Goal: Check status: Check status

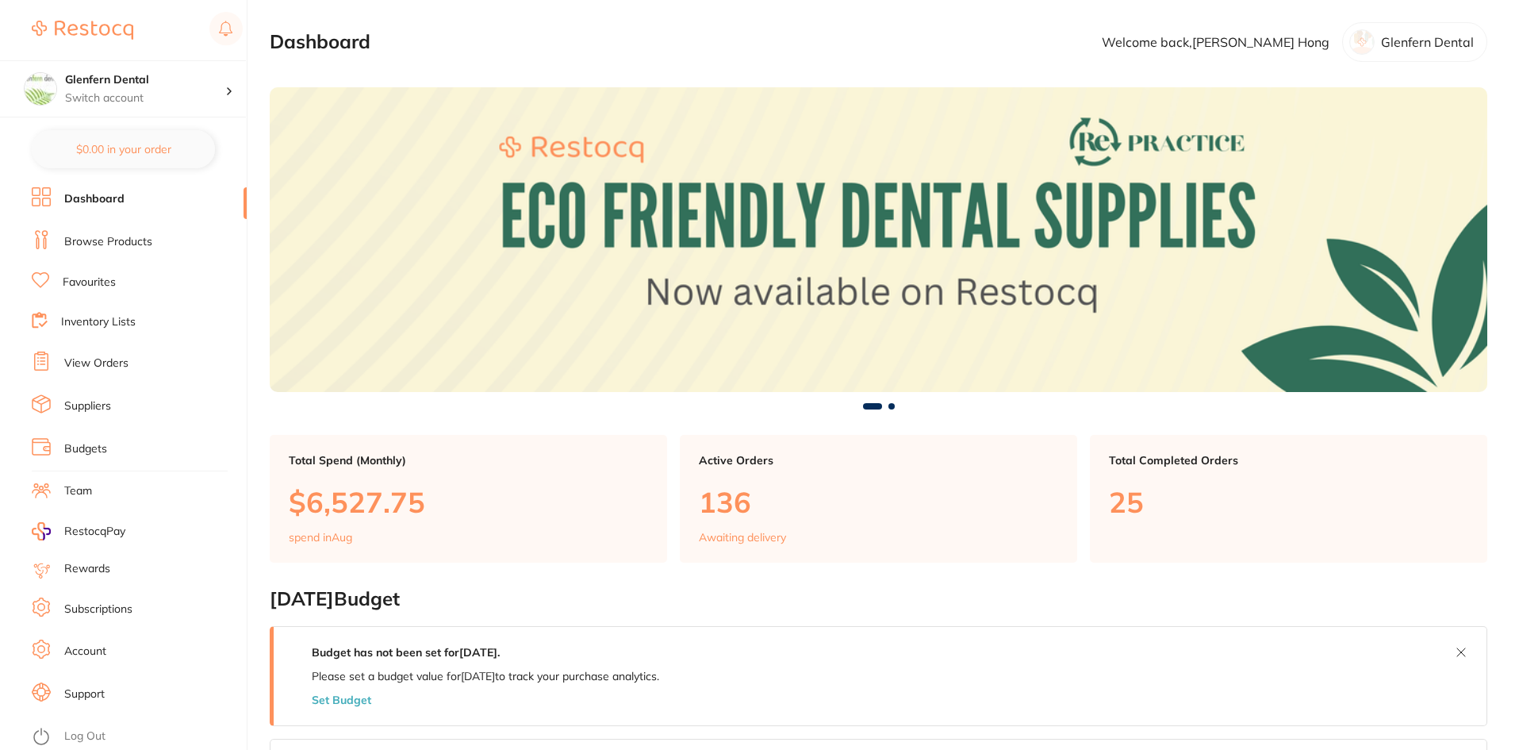
click at [88, 364] on link "View Orders" at bounding box center [96, 363] width 64 height 16
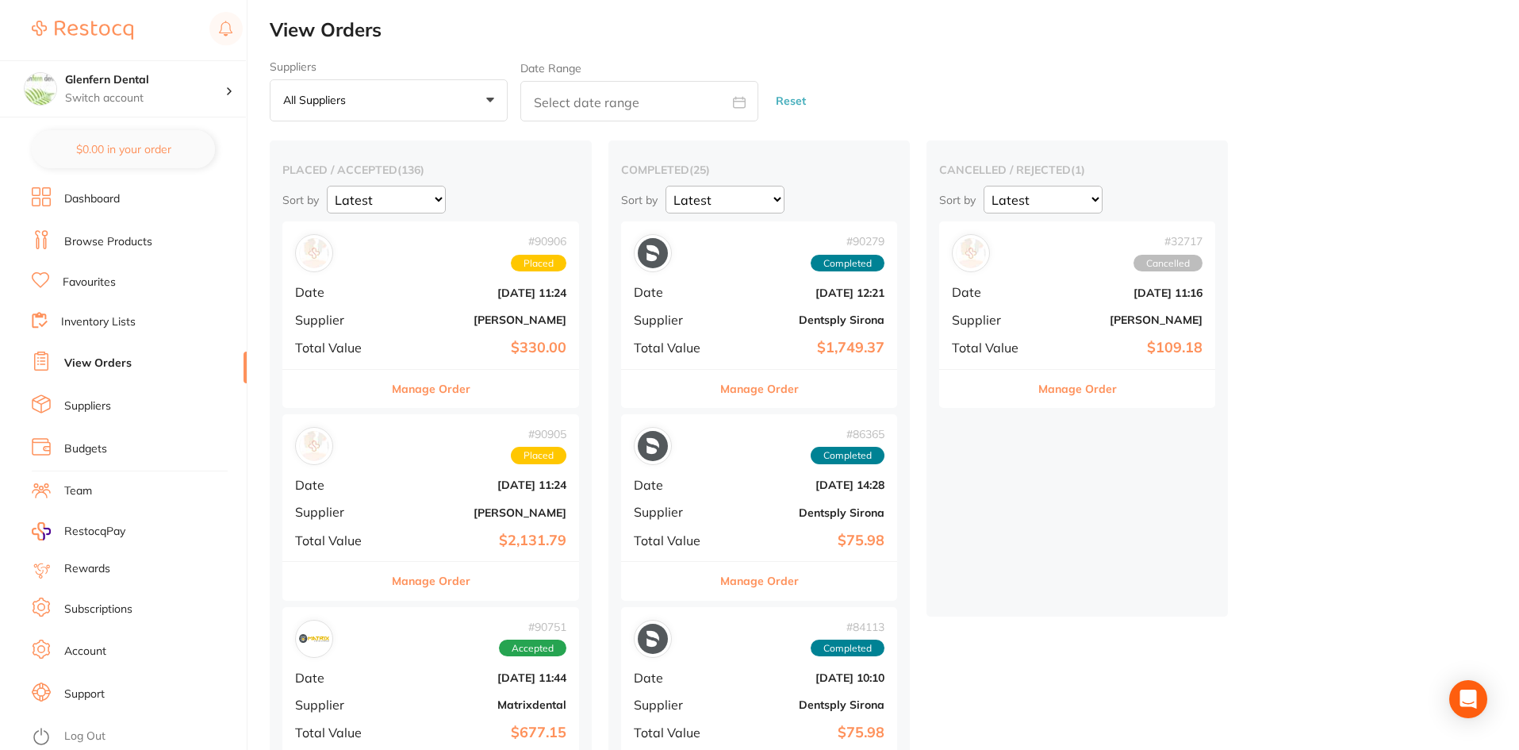
click at [386, 510] on div "# 90905 Placed Date [DATE] 11:24 Supplier [PERSON_NAME] Total Value $2,131.79" at bounding box center [430, 487] width 297 height 147
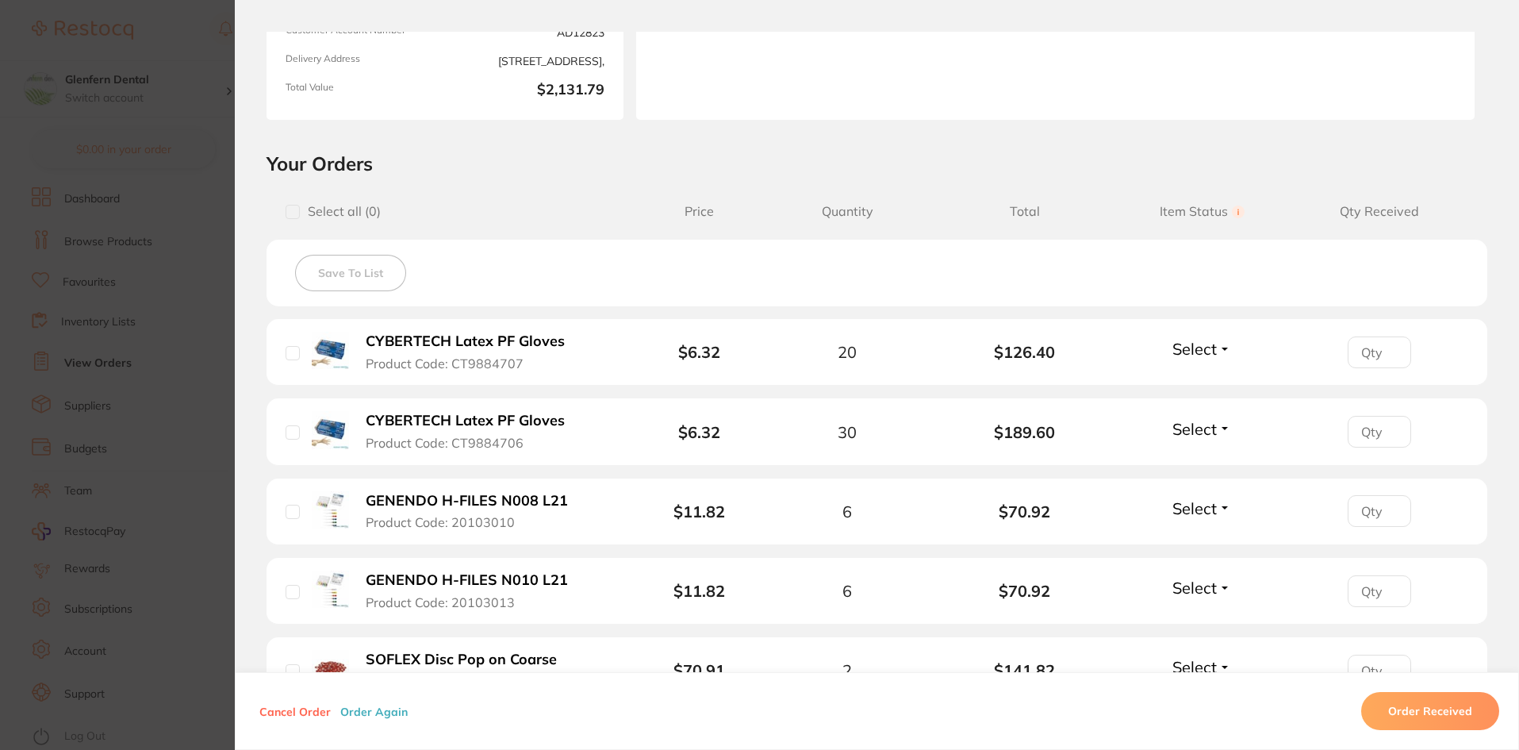
scroll to position [476, 0]
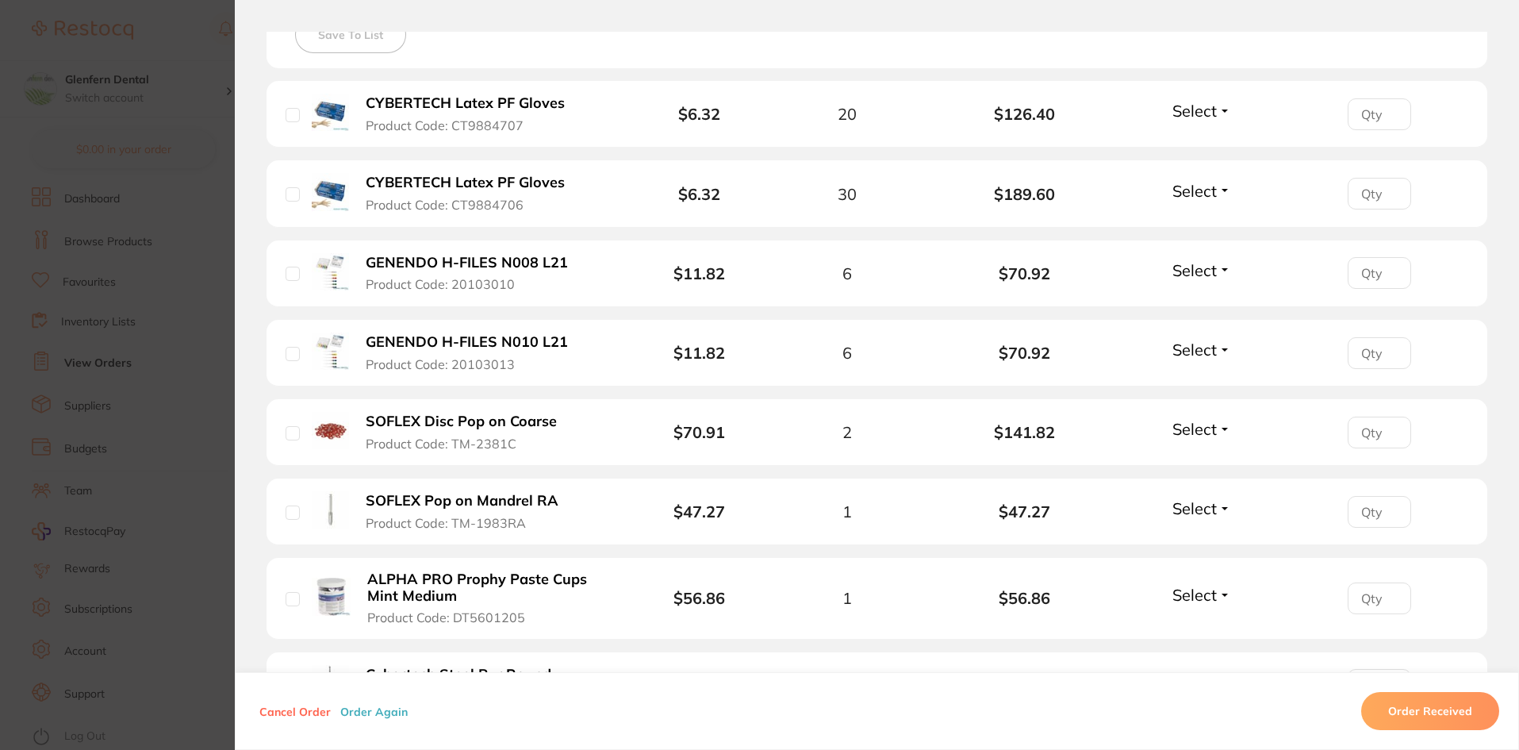
click at [1367, 511] on input "number" at bounding box center [1379, 512] width 63 height 32
click at [1213, 513] on span "Select" at bounding box center [1194, 508] width 44 height 20
click at [1200, 567] on span "Back Order" at bounding box center [1202, 567] width 48 height 12
click at [1191, 120] on span "Select" at bounding box center [1194, 111] width 44 height 20
click at [1198, 148] on span "Received" at bounding box center [1202, 145] width 40 height 12
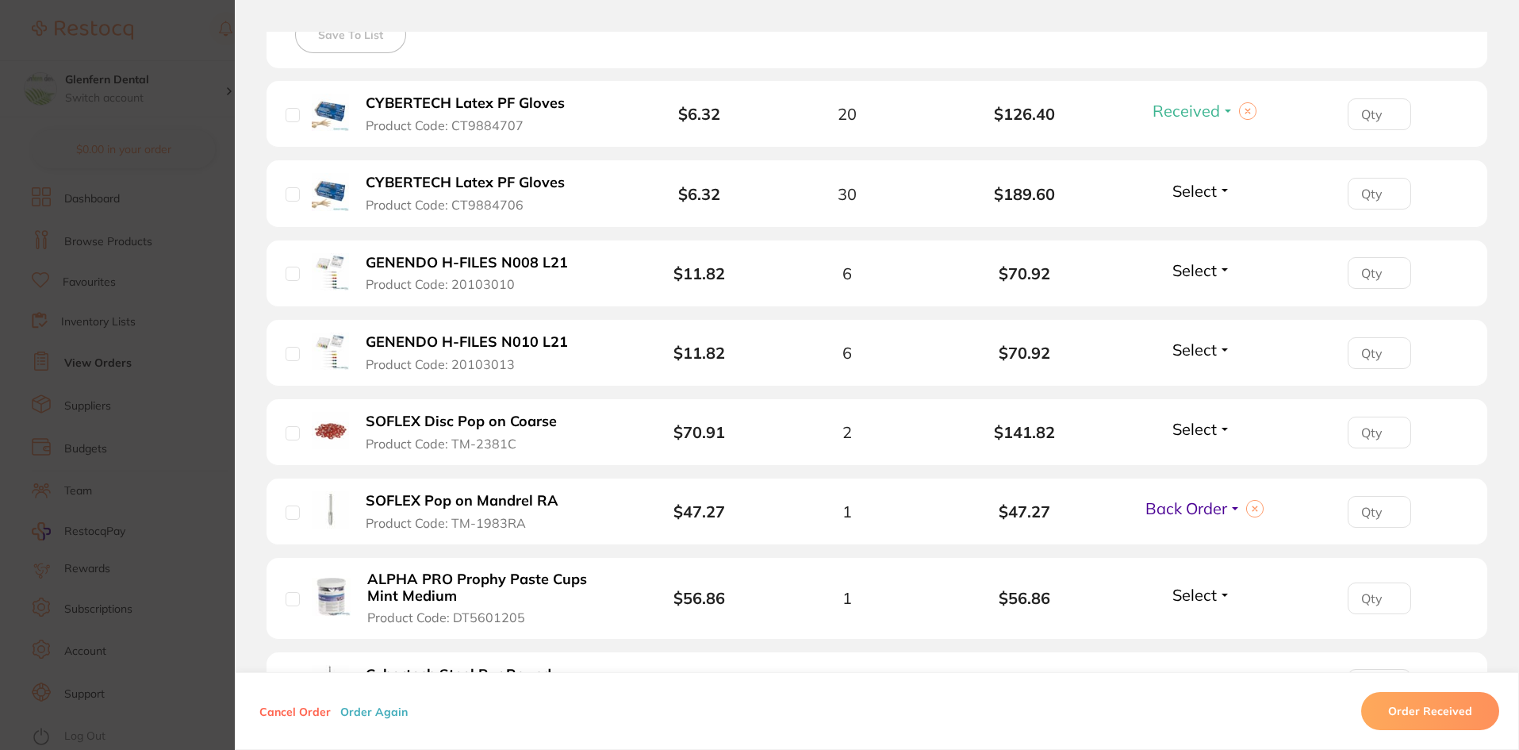
click at [1205, 188] on span "Select" at bounding box center [1194, 191] width 44 height 20
click at [1204, 222] on span "Received" at bounding box center [1202, 225] width 40 height 12
click at [1199, 267] on span "Select" at bounding box center [1194, 270] width 44 height 20
click at [1203, 299] on span "Received" at bounding box center [1202, 304] width 40 height 12
click at [1211, 347] on span "Select" at bounding box center [1194, 349] width 44 height 20
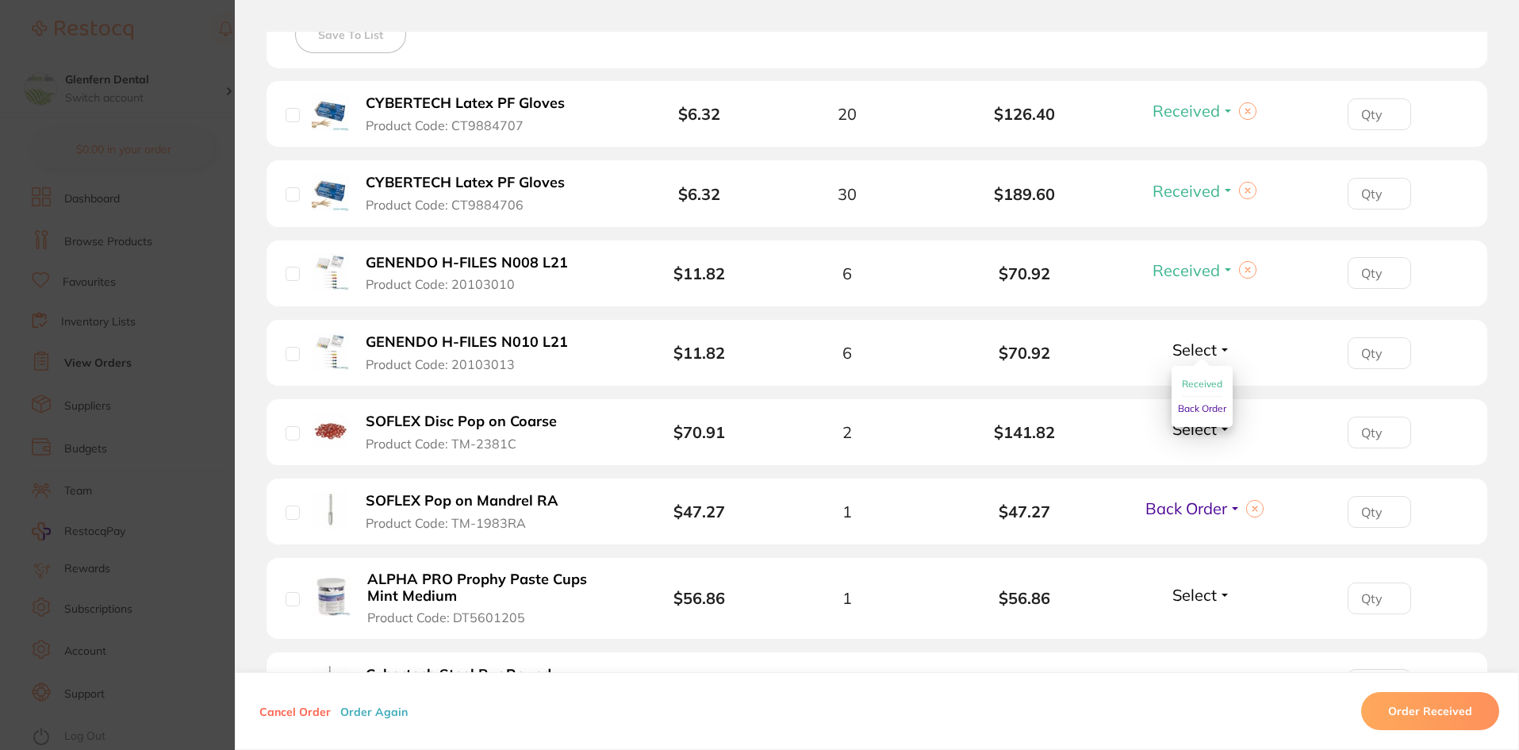
click at [1205, 388] on span "Received" at bounding box center [1202, 384] width 40 height 12
click at [1202, 419] on span "Select" at bounding box center [1194, 429] width 44 height 20
click at [1202, 460] on span "Received" at bounding box center [1202, 463] width 40 height 12
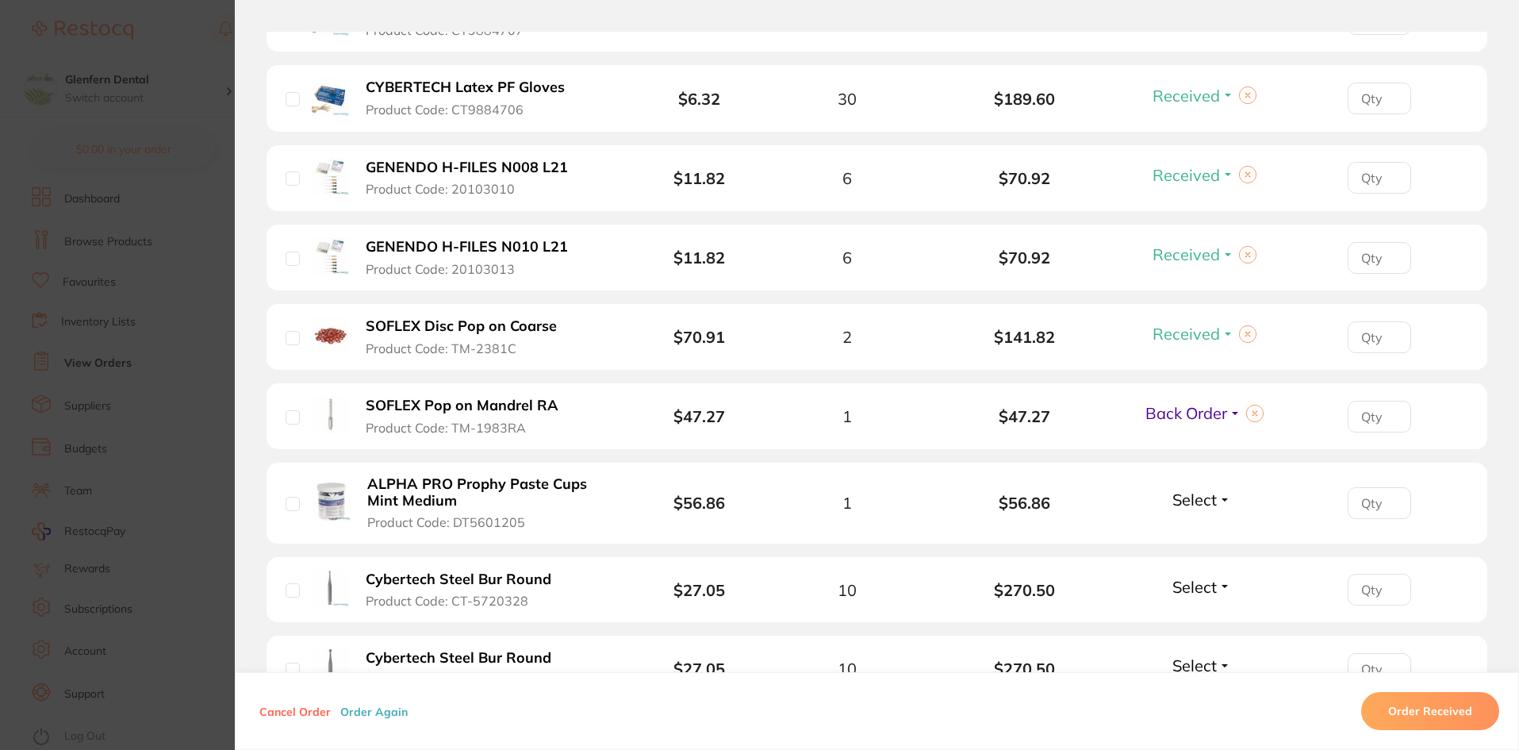
scroll to position [714, 0]
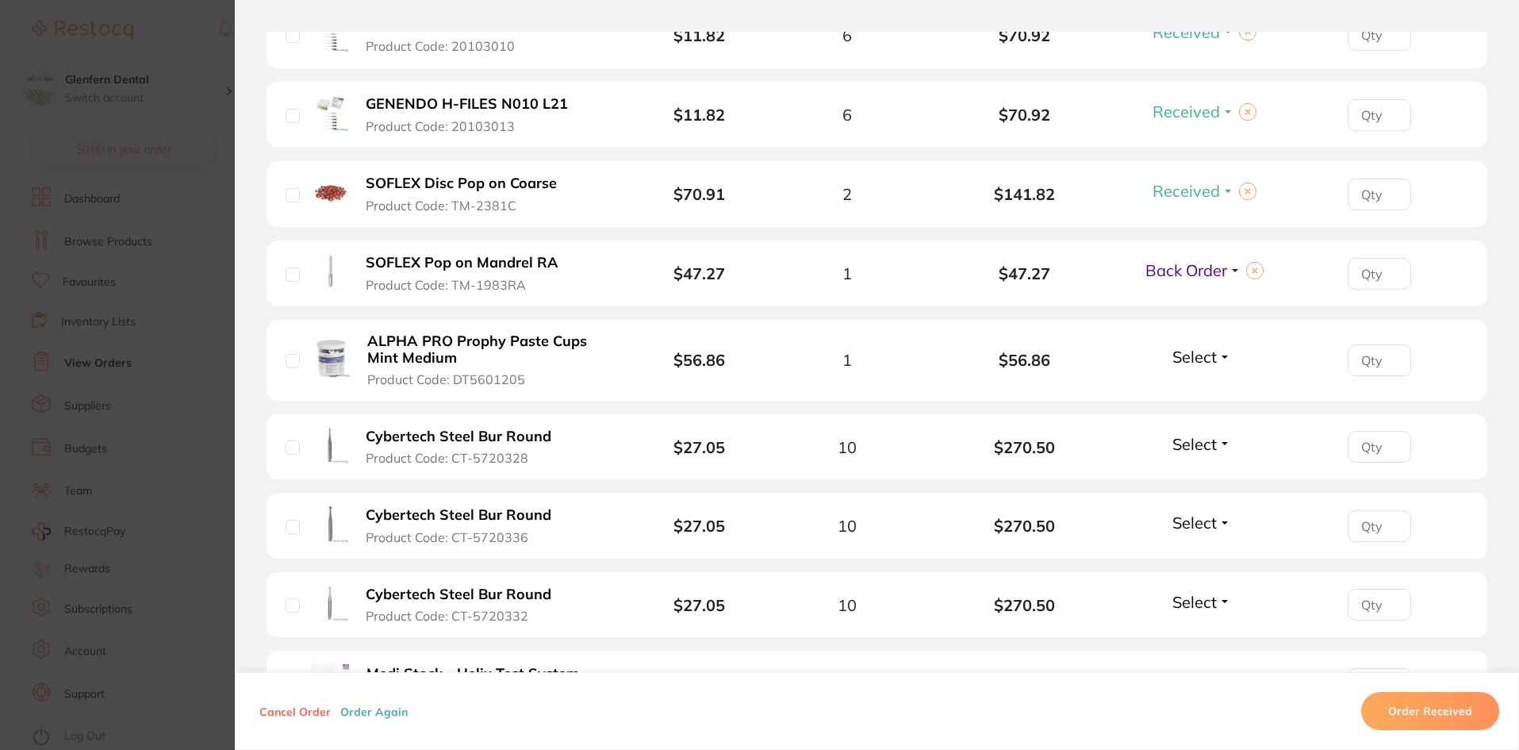
click at [1185, 367] on div "Select Received Back Order" at bounding box center [1202, 360] width 68 height 26
click at [1185, 364] on span "Select" at bounding box center [1194, 357] width 44 height 20
click at [1193, 389] on span "Received" at bounding box center [1202, 391] width 40 height 12
click at [1196, 434] on span "Select" at bounding box center [1194, 444] width 44 height 20
click at [1200, 474] on span "Received" at bounding box center [1202, 478] width 40 height 12
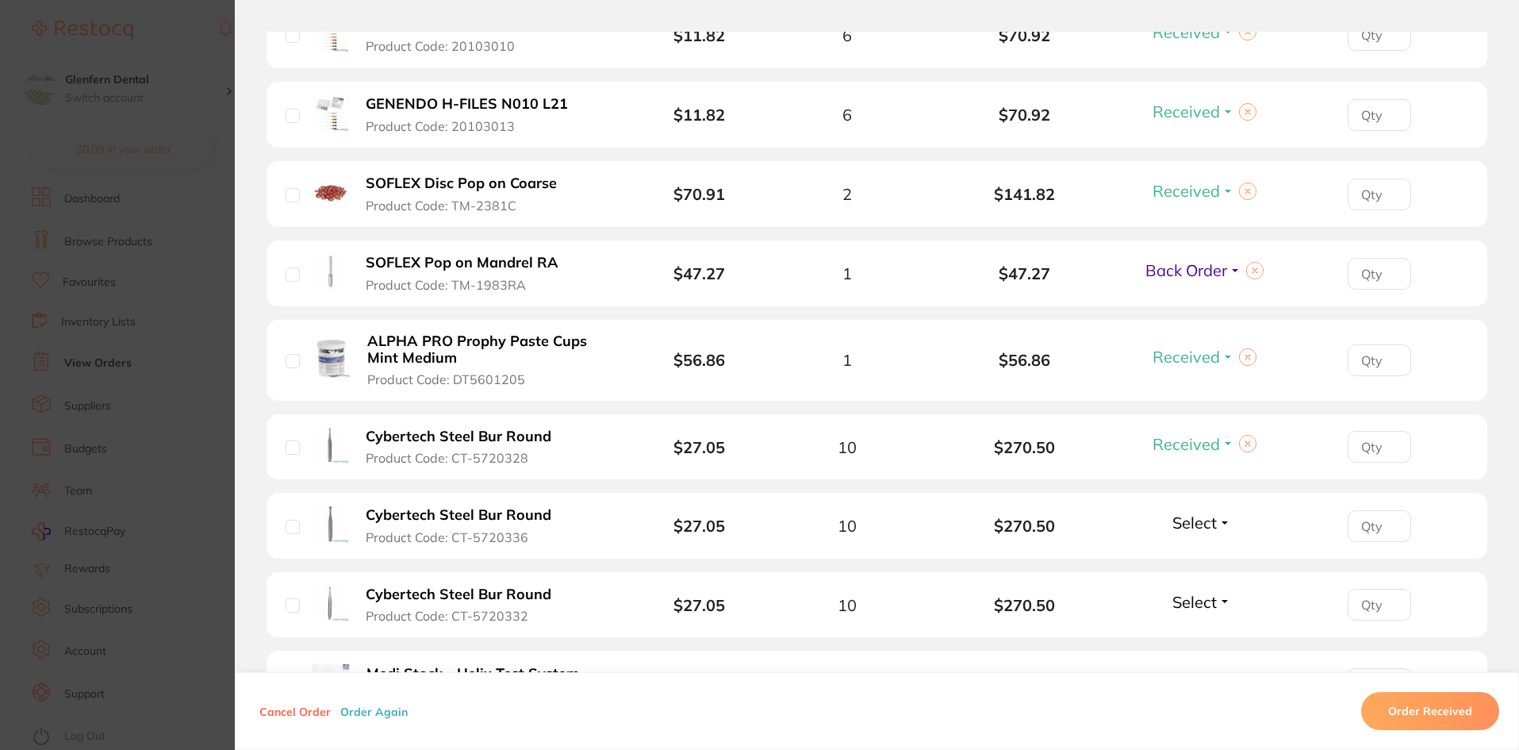
click at [1208, 507] on li "Cybertech Steel Bur Round Product Code: CT-5720336 $27.05 10 $270.50 Select Rec…" at bounding box center [877, 526] width 1221 height 67
click at [1210, 520] on span "Select" at bounding box center [1194, 522] width 44 height 20
click at [1214, 550] on span "Received" at bounding box center [1202, 556] width 40 height 12
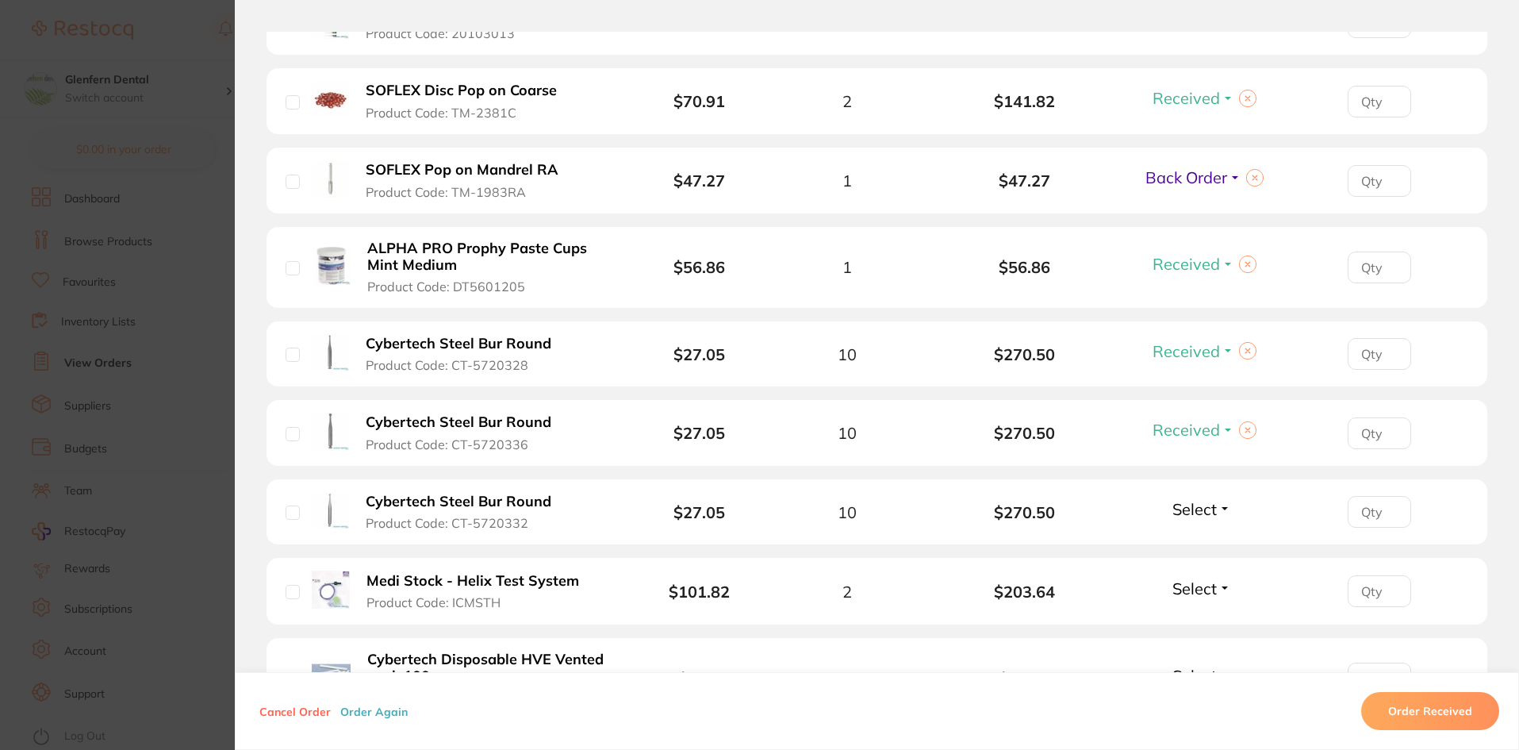
scroll to position [952, 0]
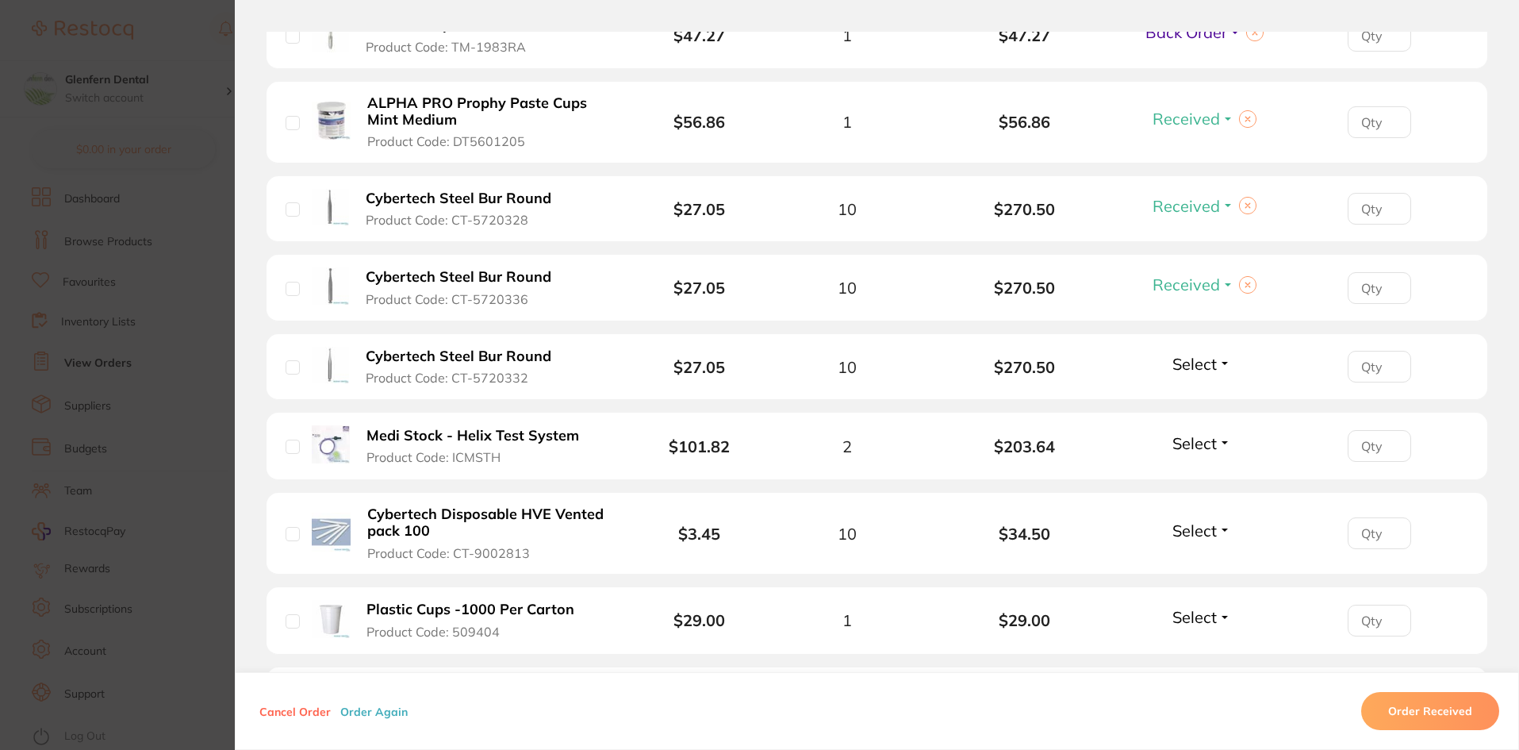
click at [1245, 281] on button at bounding box center [1247, 284] width 17 height 17
click at [1206, 281] on span "Select" at bounding box center [1194, 284] width 44 height 20
click at [1210, 313] on span "Received" at bounding box center [1202, 319] width 40 height 12
click at [1201, 358] on span "Select" at bounding box center [1194, 364] width 44 height 20
click at [1205, 393] on span "Received" at bounding box center [1202, 398] width 40 height 12
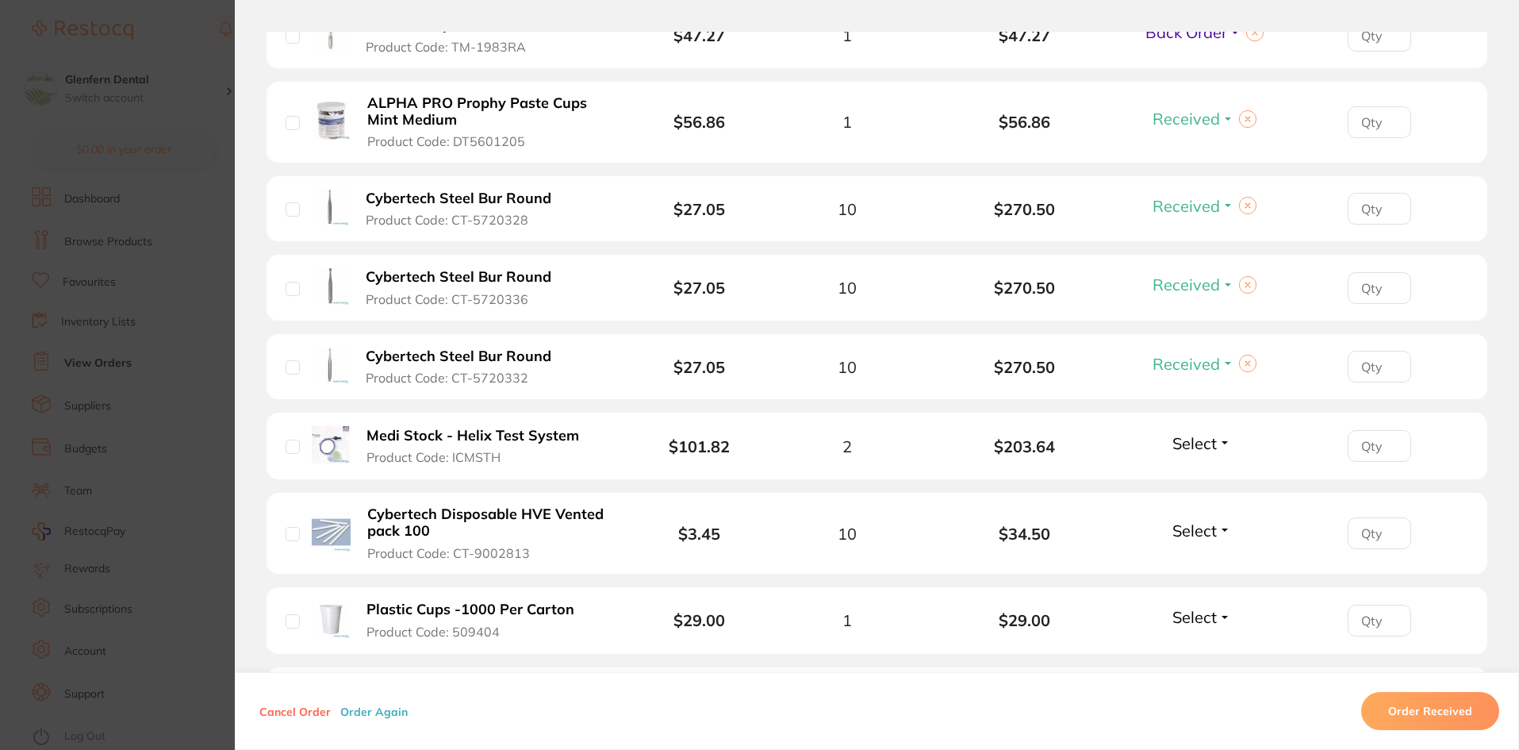
click at [1206, 435] on span "Select" at bounding box center [1194, 443] width 44 height 20
click at [1206, 471] on span "Received" at bounding box center [1202, 477] width 40 height 12
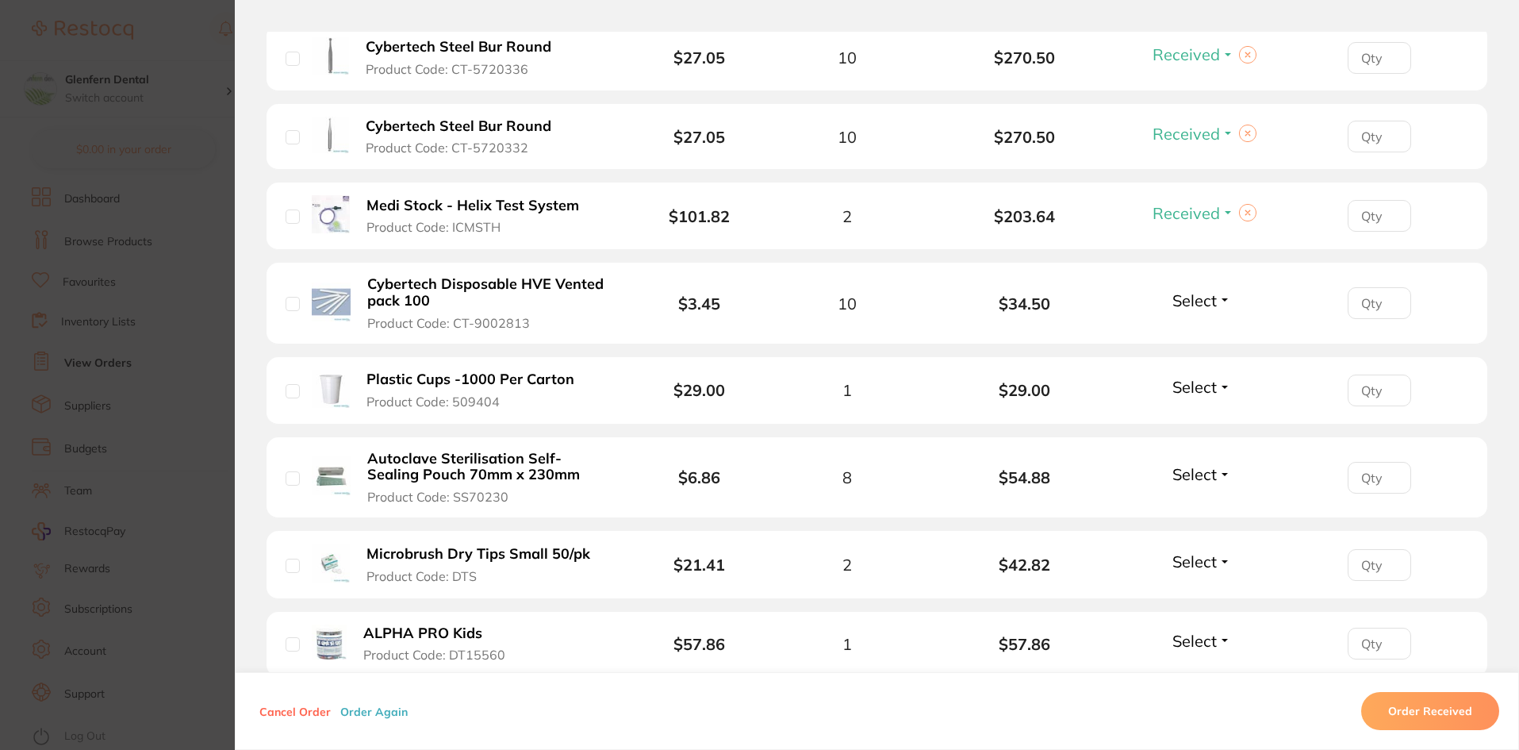
scroll to position [1190, 0]
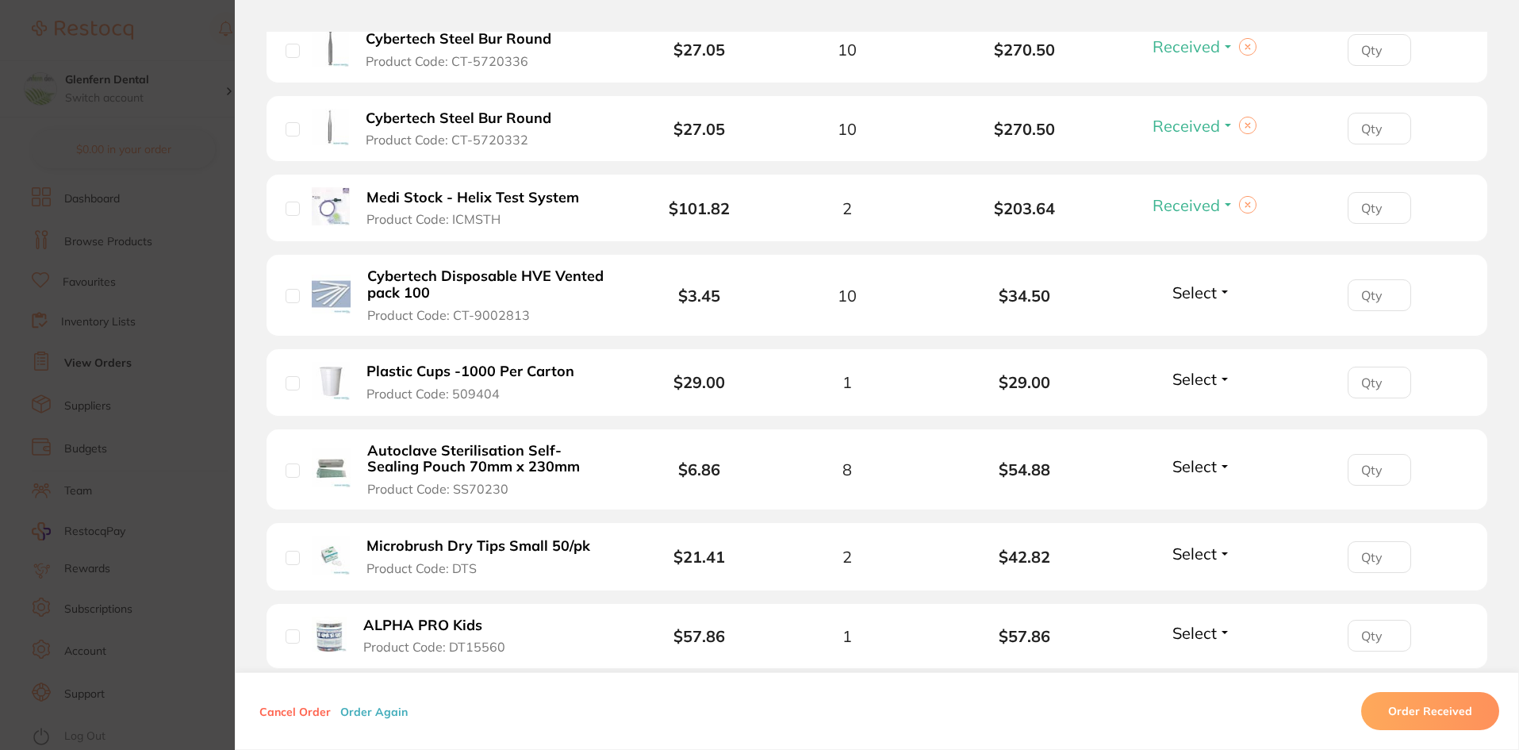
click at [1201, 467] on span "Select" at bounding box center [1194, 466] width 44 height 20
click at [1203, 494] on span "Received" at bounding box center [1202, 500] width 40 height 12
click at [1187, 385] on span "Select" at bounding box center [1194, 379] width 44 height 20
click at [1196, 385] on span "Select" at bounding box center [1194, 379] width 44 height 20
click at [1194, 412] on span "Received" at bounding box center [1202, 413] width 40 height 12
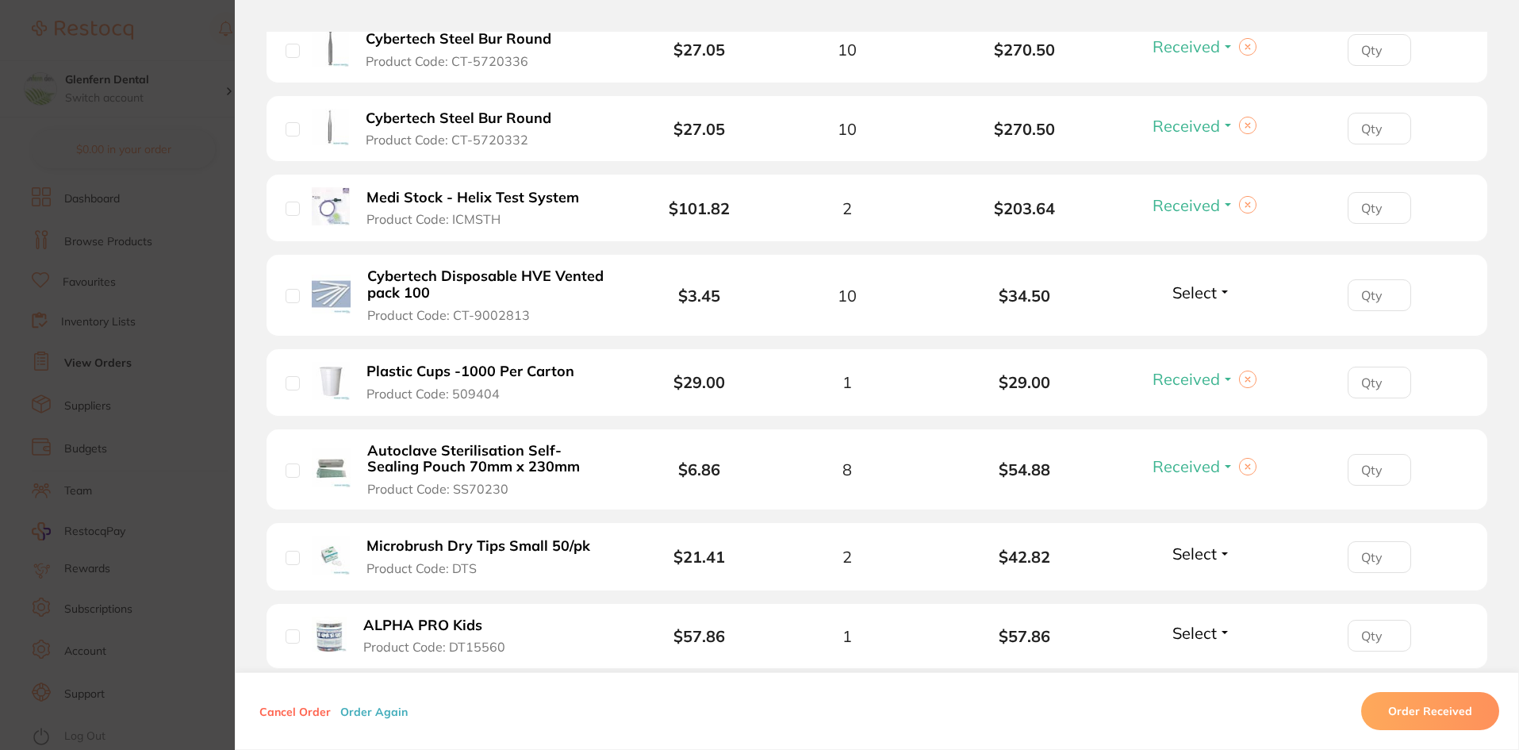
click at [1183, 300] on span "Select" at bounding box center [1194, 292] width 44 height 20
click at [1199, 330] on span "Received" at bounding box center [1202, 326] width 40 height 12
click at [1196, 538] on li "Microbrush Dry Tips Small 50/pk Product Code: DTS $21.41 2 $42.82 Select Receiv…" at bounding box center [877, 556] width 1221 height 67
click at [1198, 553] on span "Select" at bounding box center [1194, 553] width 44 height 20
click at [1203, 567] on div "Select Received Back Order" at bounding box center [1202, 556] width 68 height 26
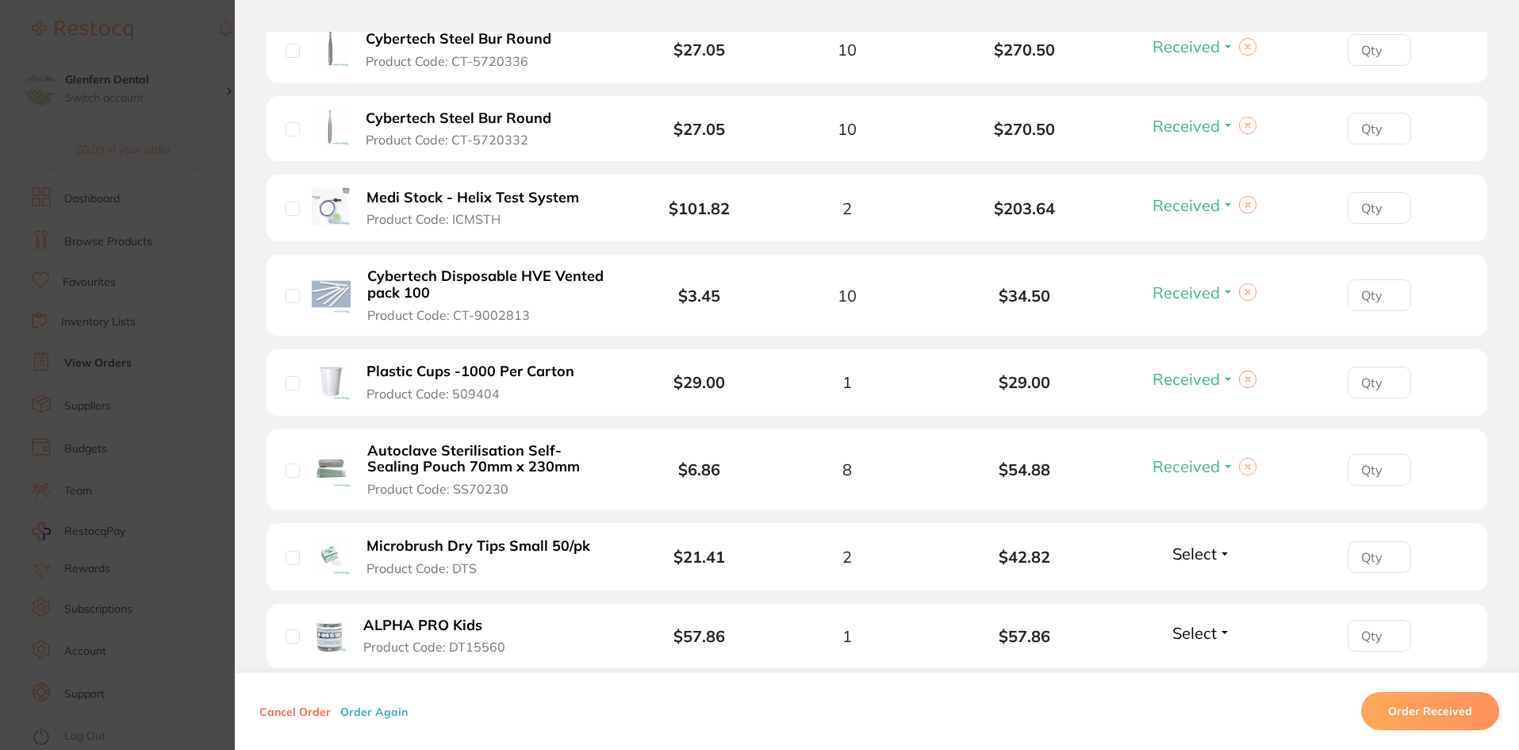
click at [1203, 556] on span "Select" at bounding box center [1194, 553] width 44 height 20
click at [1204, 577] on button "Received" at bounding box center [1202, 588] width 40 height 25
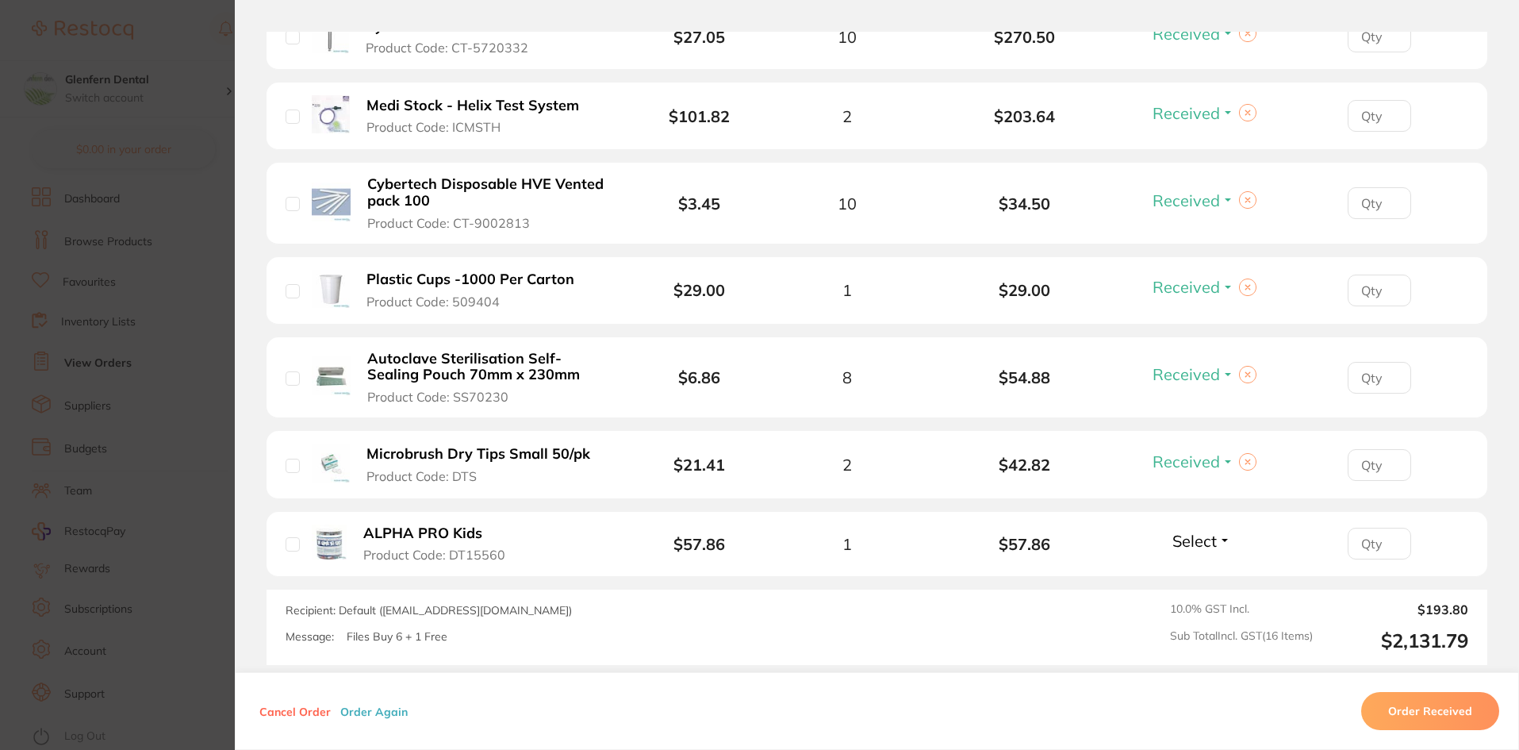
scroll to position [1428, 0]
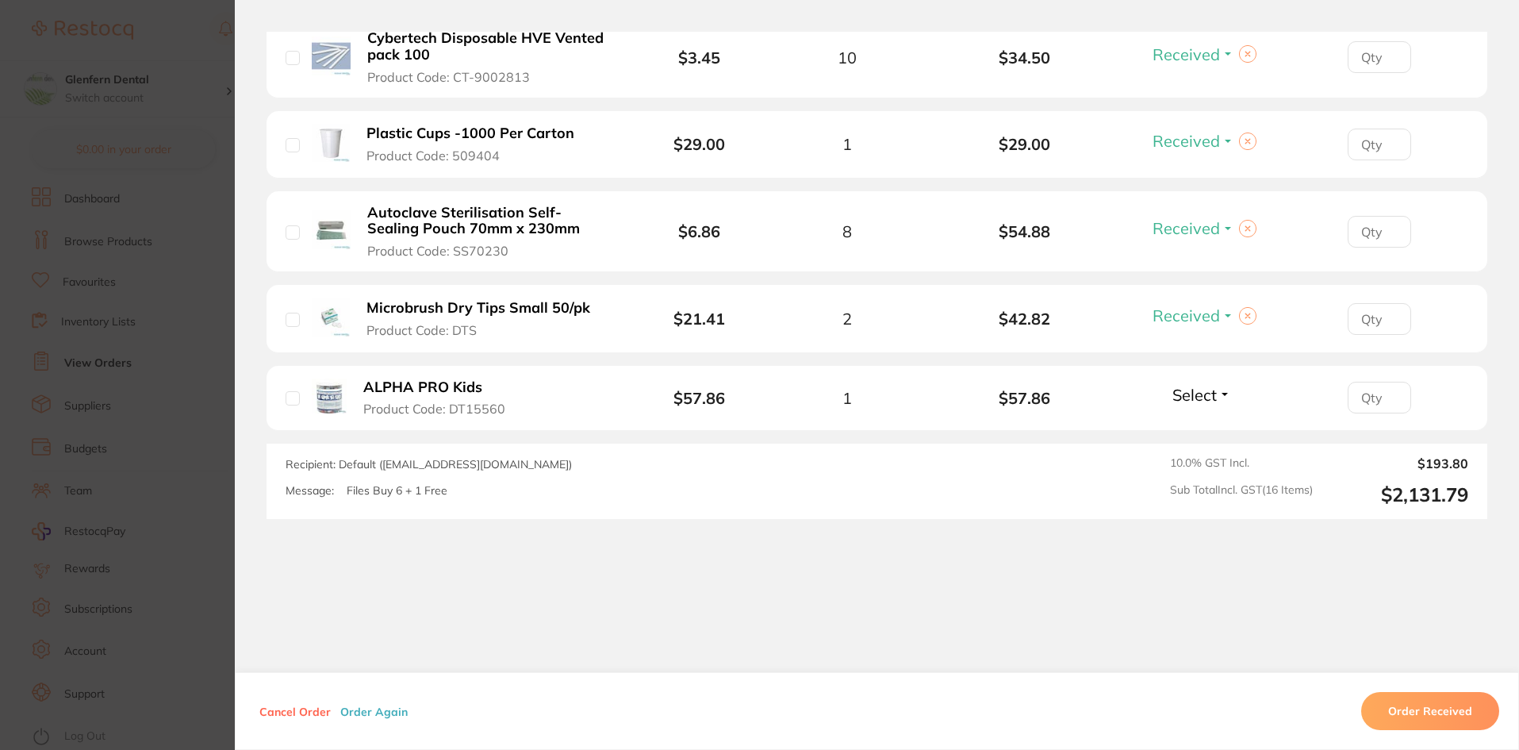
click at [1207, 393] on span "Select" at bounding box center [1194, 395] width 44 height 20
click at [1191, 424] on span "Received" at bounding box center [1202, 429] width 40 height 12
click at [125, 246] on section "Order ID: Restocq- 90905 Order Information 15 Received 1 Back Order Placed Orde…" at bounding box center [759, 375] width 1519 height 750
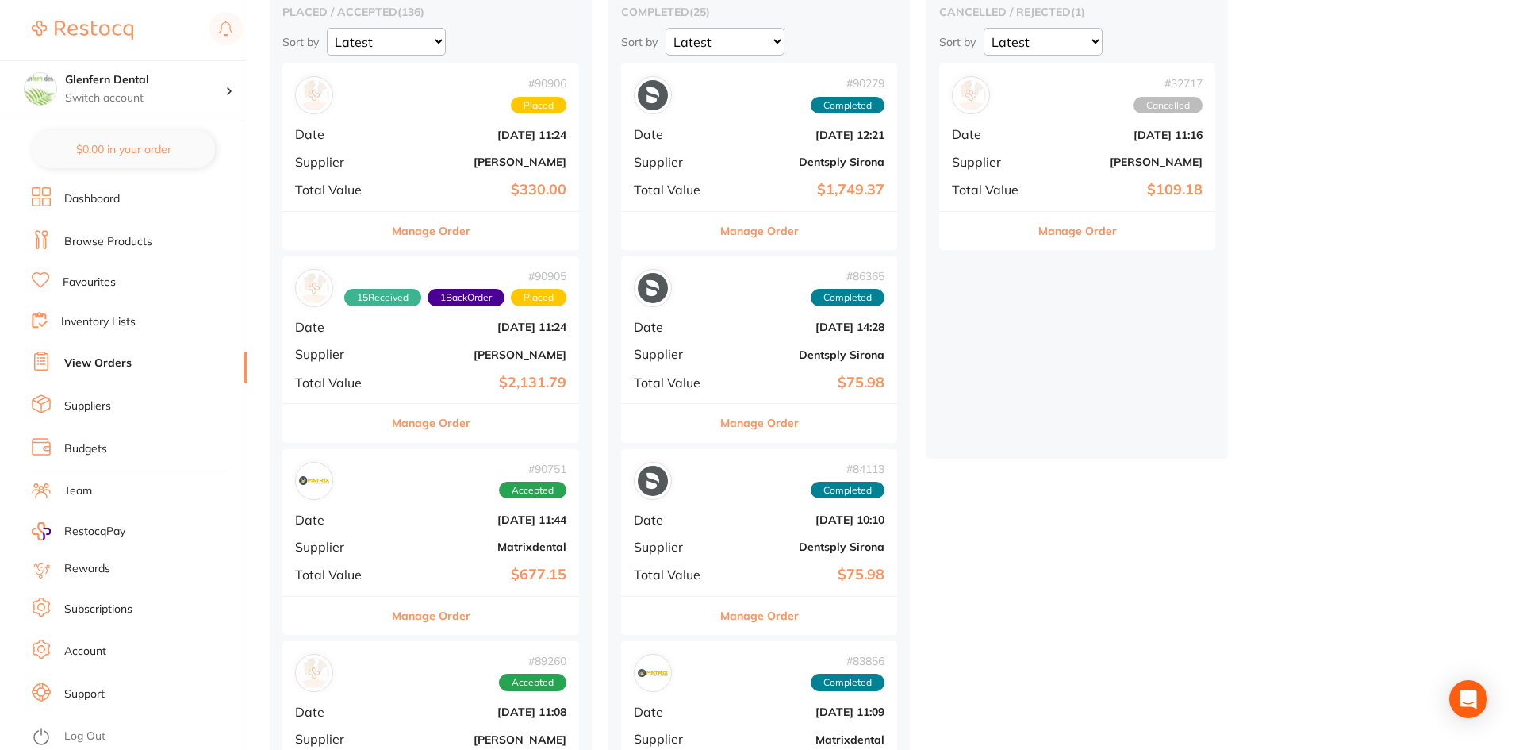
scroll to position [159, 0]
click at [436, 549] on b "Matrixdental" at bounding box center [480, 545] width 172 height 13
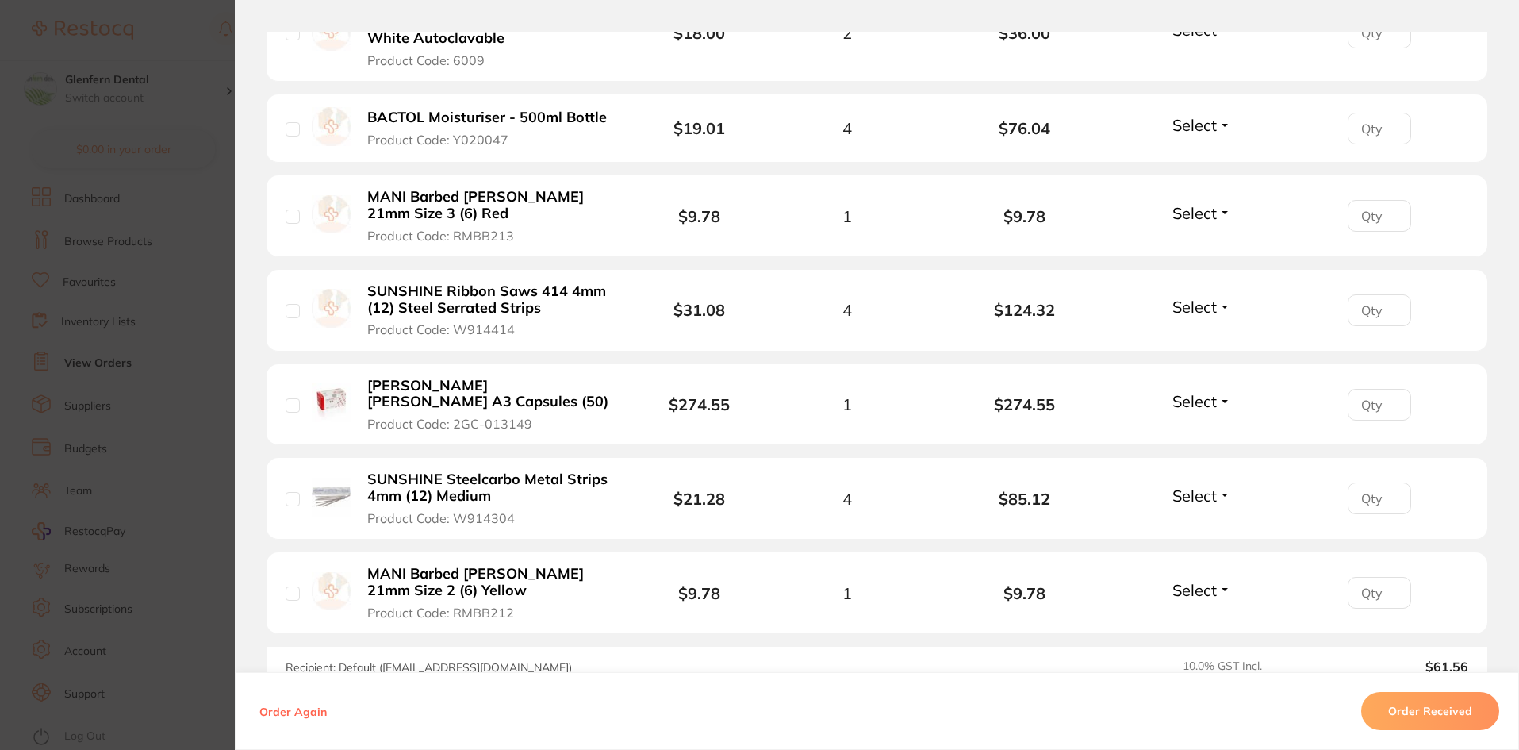
scroll to position [793, 0]
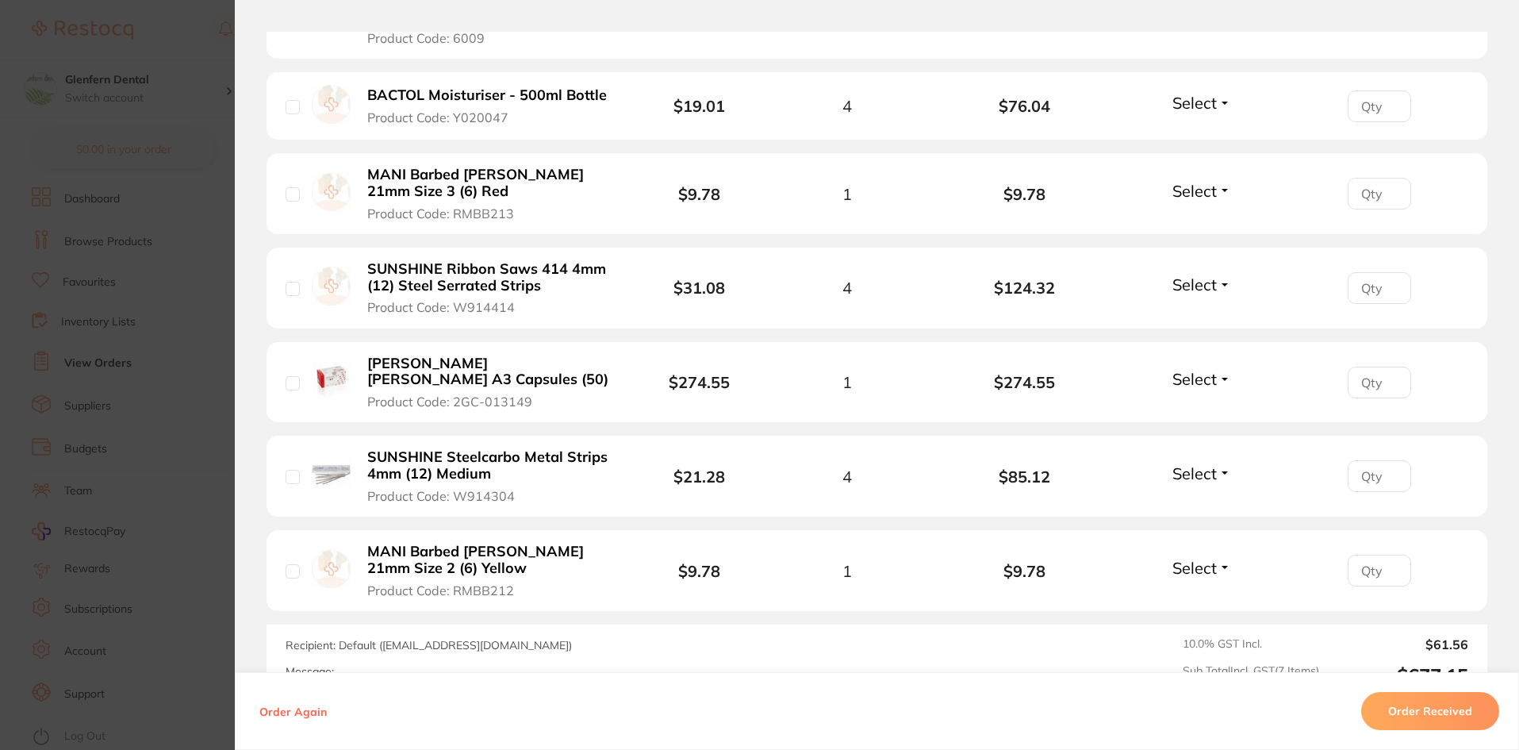
click at [1415, 701] on button "Order Received" at bounding box center [1430, 711] width 138 height 38
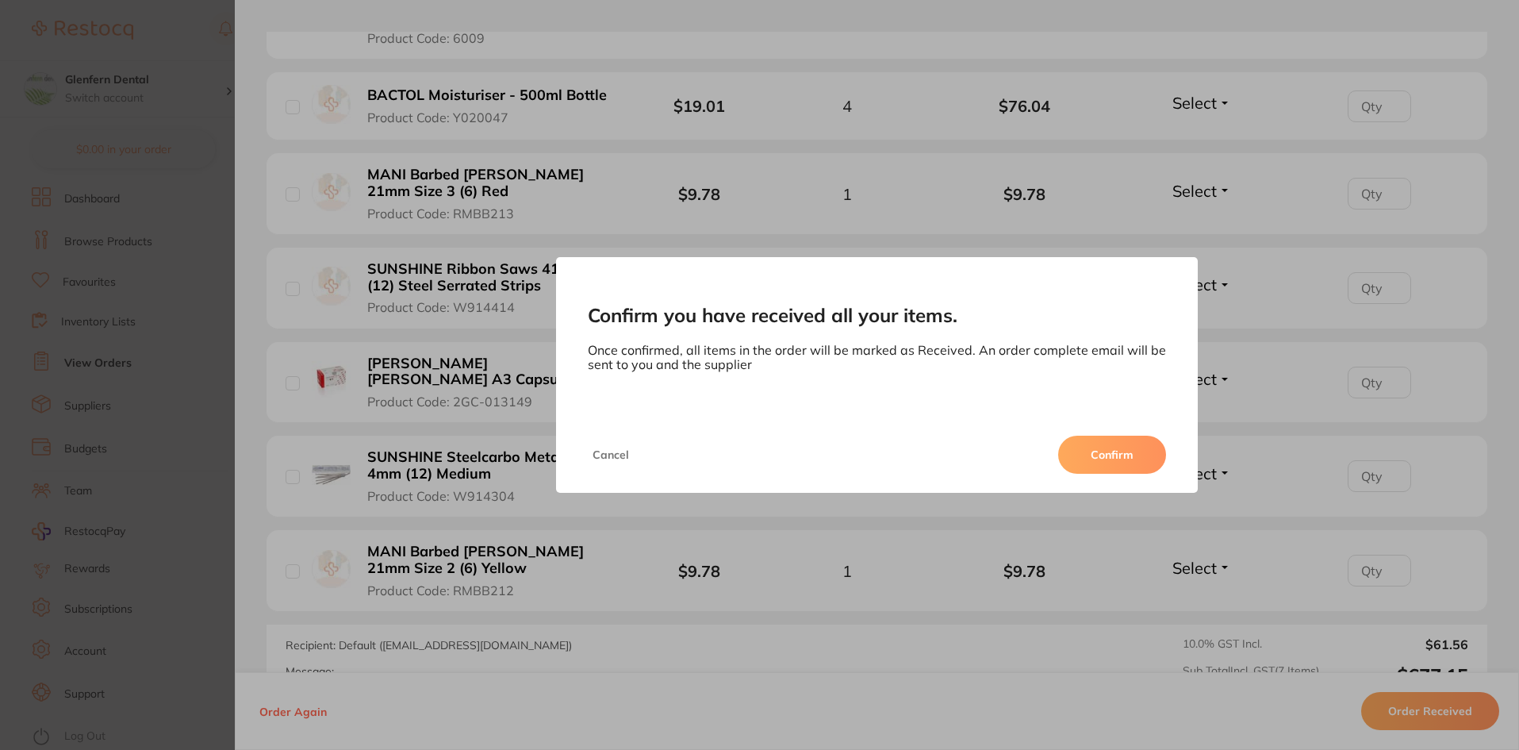
click at [1102, 451] on button "Confirm" at bounding box center [1112, 454] width 108 height 38
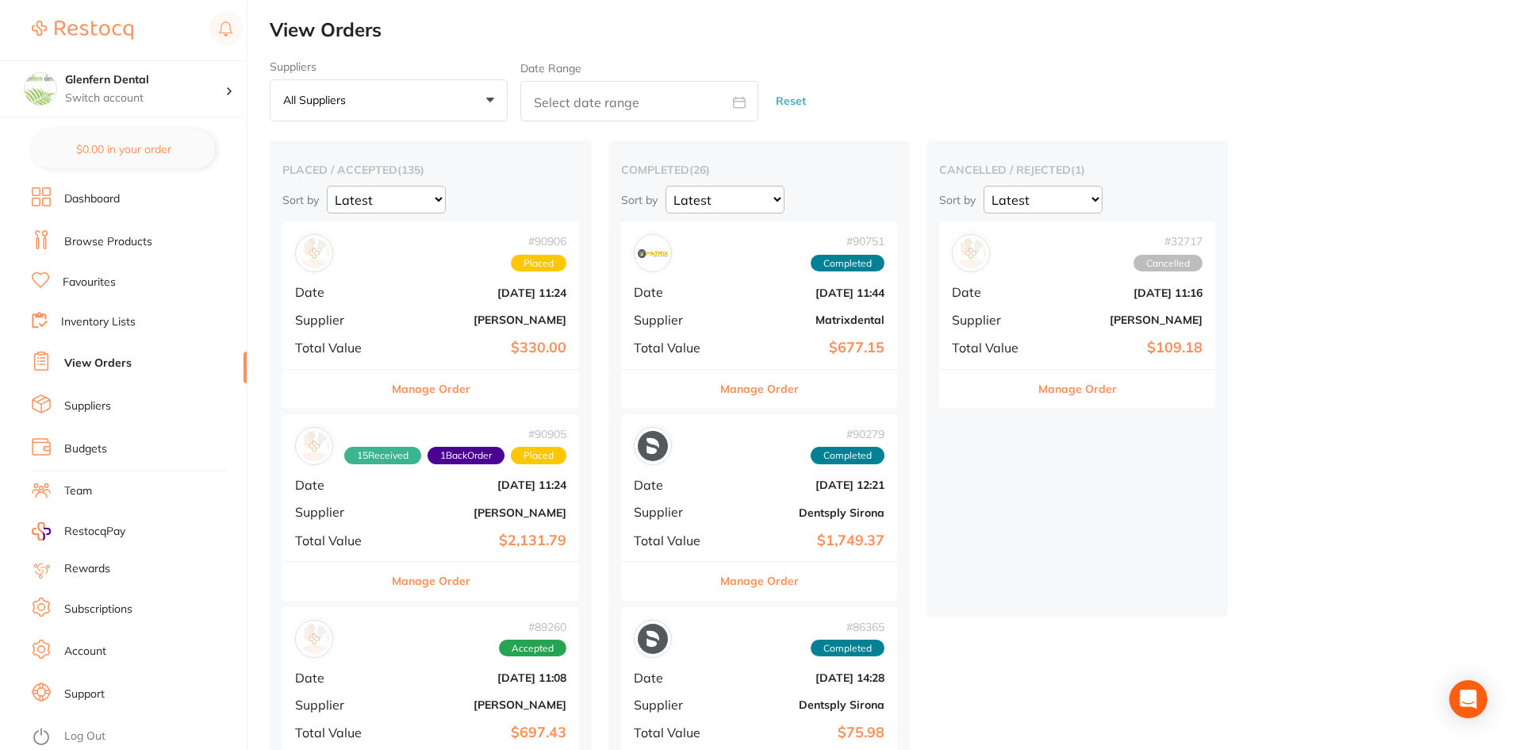
click at [386, 311] on div "# 90906 Placed Date [DATE] 11:24 Supplier [PERSON_NAME] Total Value $330.00" at bounding box center [430, 294] width 297 height 147
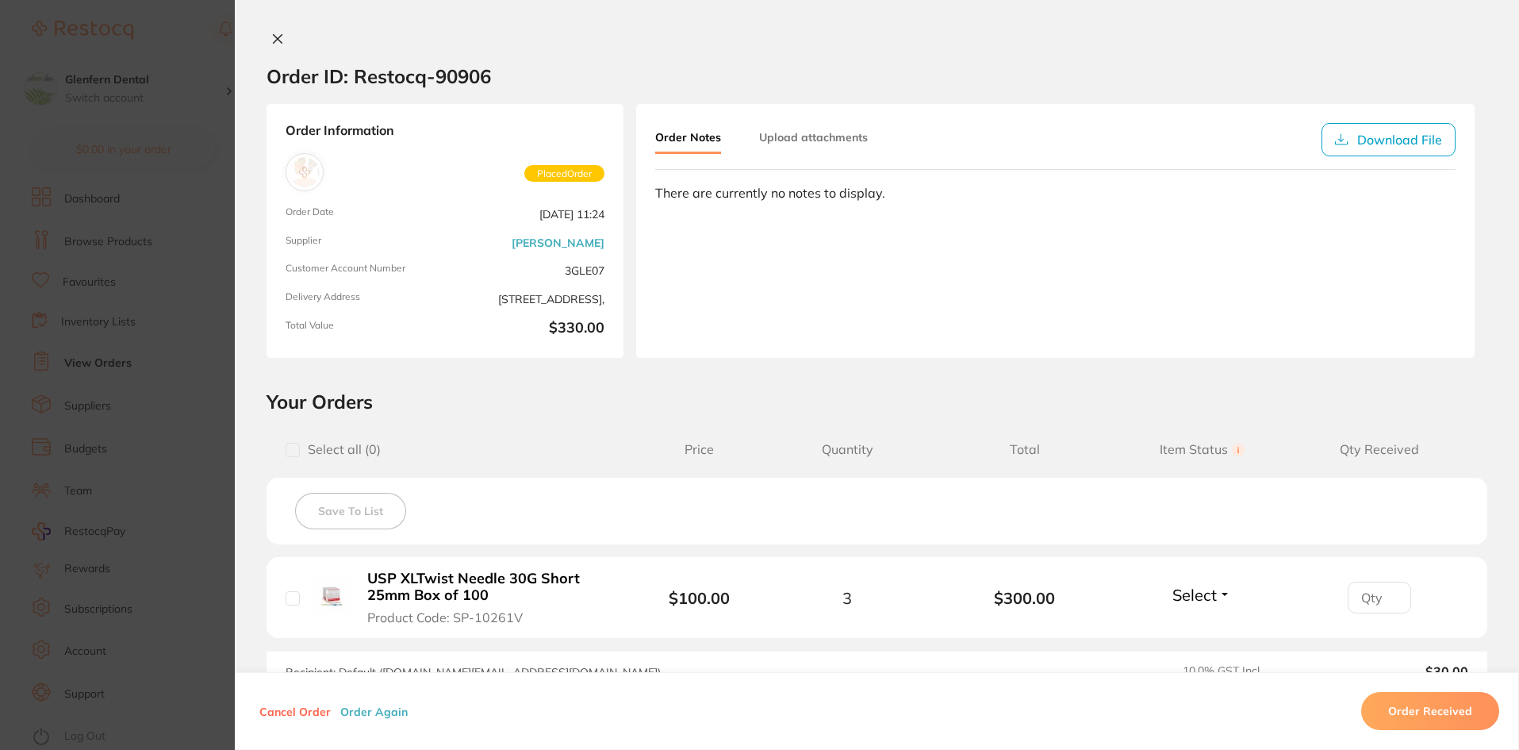
click at [219, 395] on section "Order ID: Restocq- 90906 Order Information Placed Order Order Date [DATE] 11:24…" at bounding box center [759, 375] width 1519 height 750
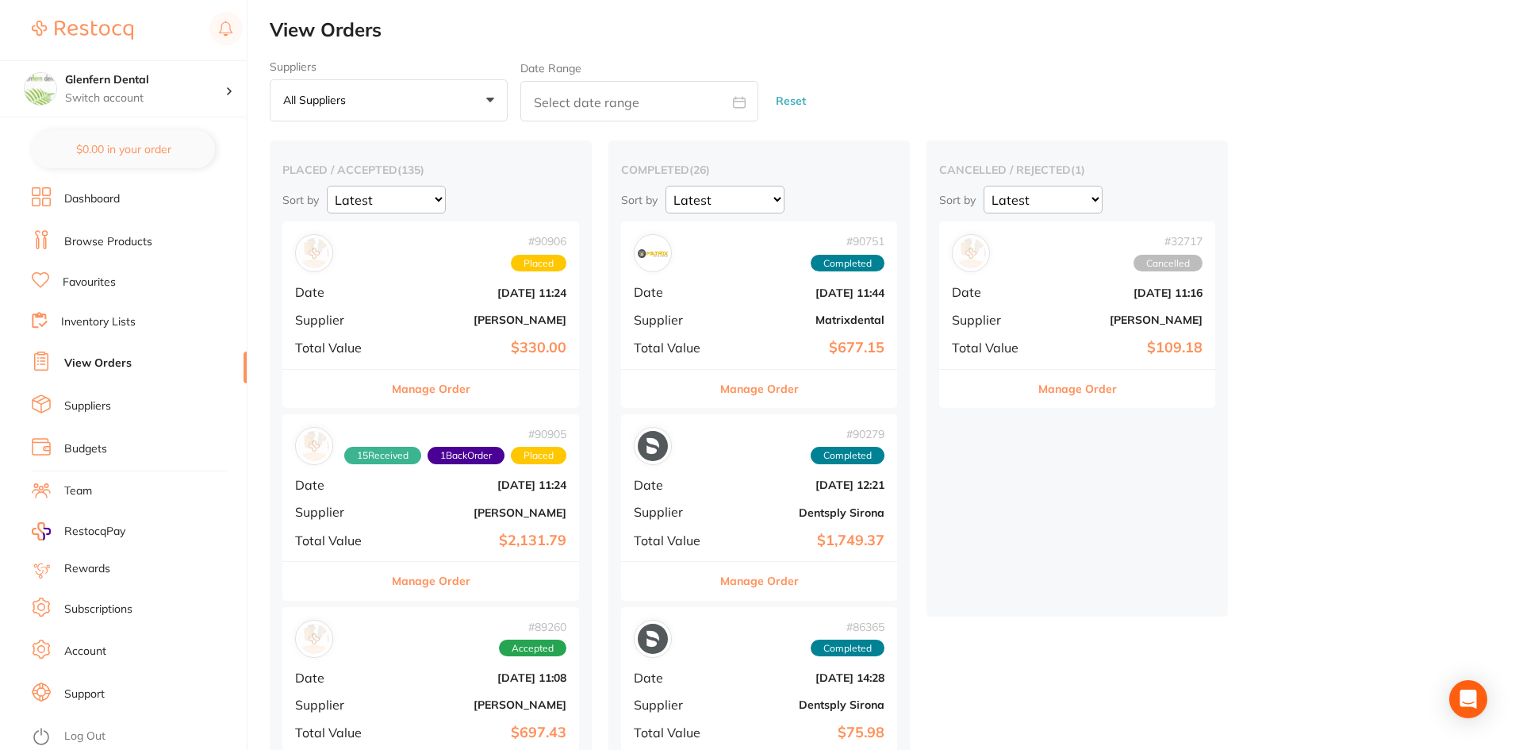
click at [93, 286] on link "Favourites" at bounding box center [89, 282] width 53 height 16
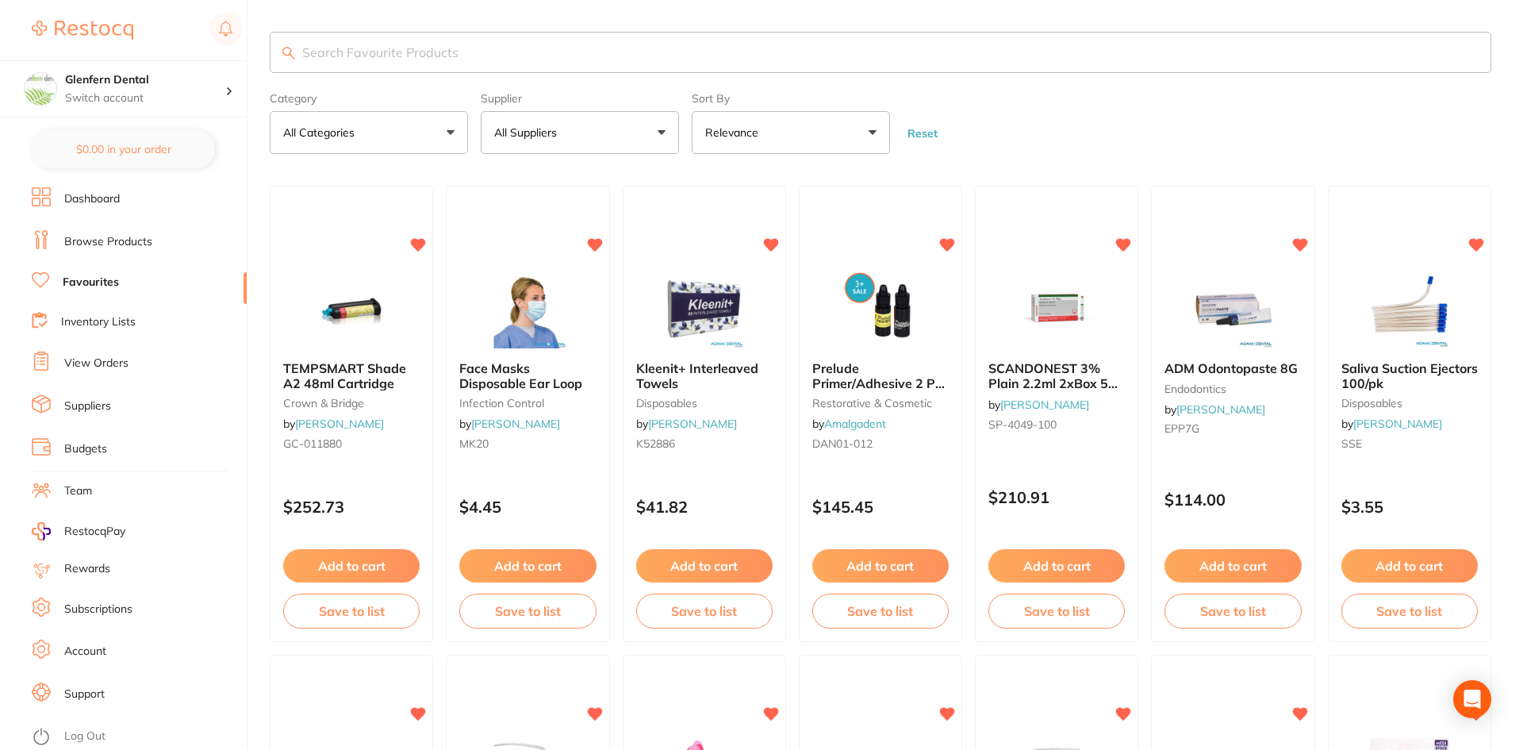
click at [389, 41] on input "search" at bounding box center [880, 52] width 1221 height 41
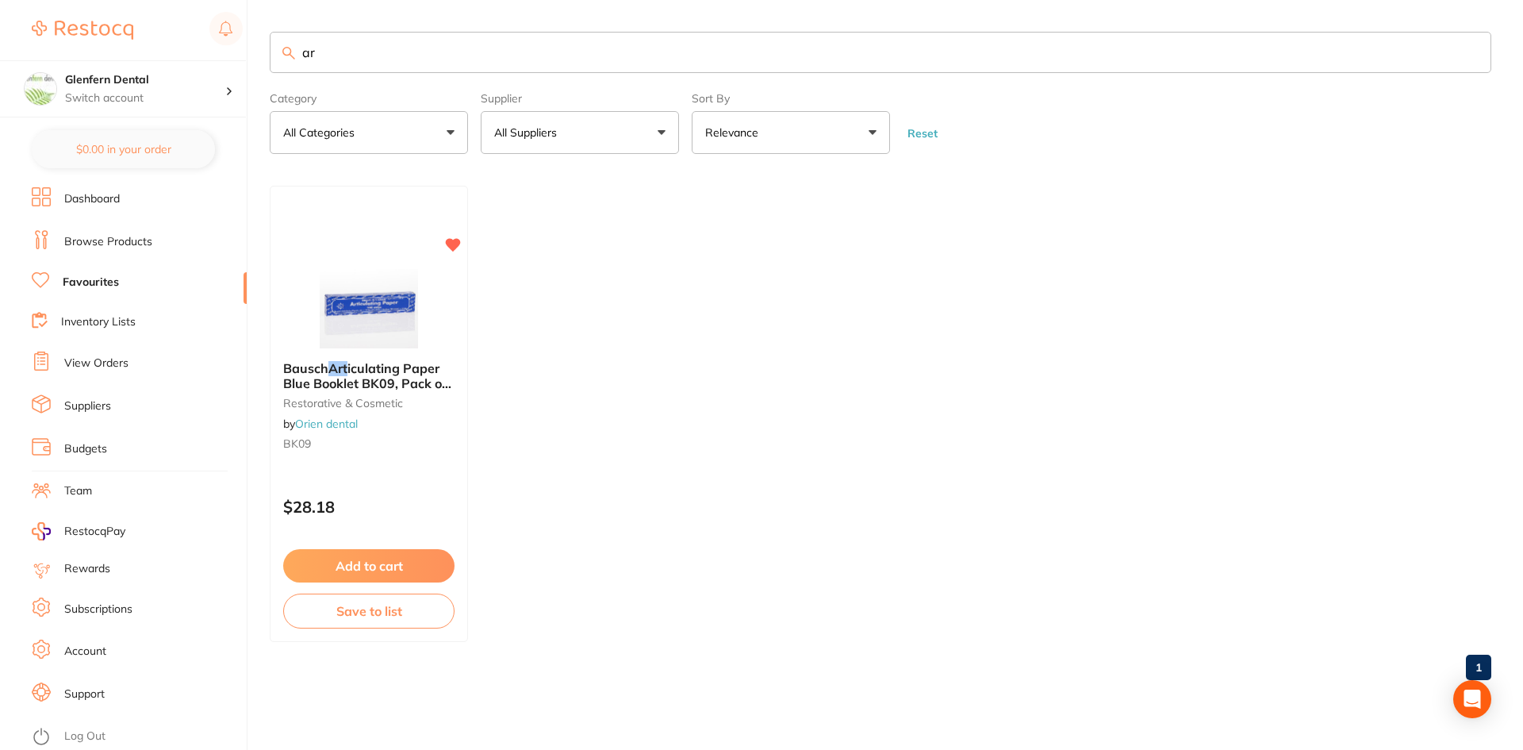
type input "a"
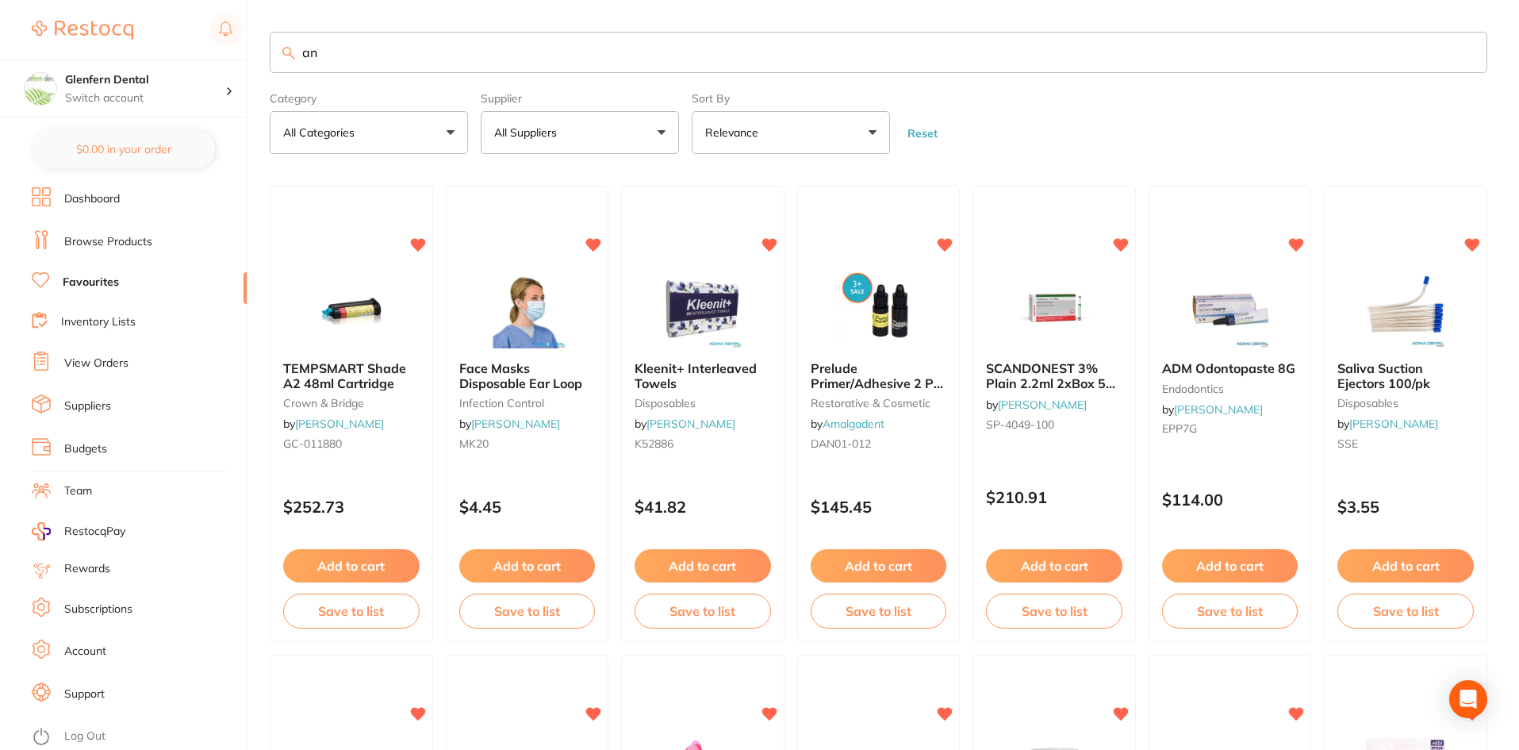
type input "[PERSON_NAME]"
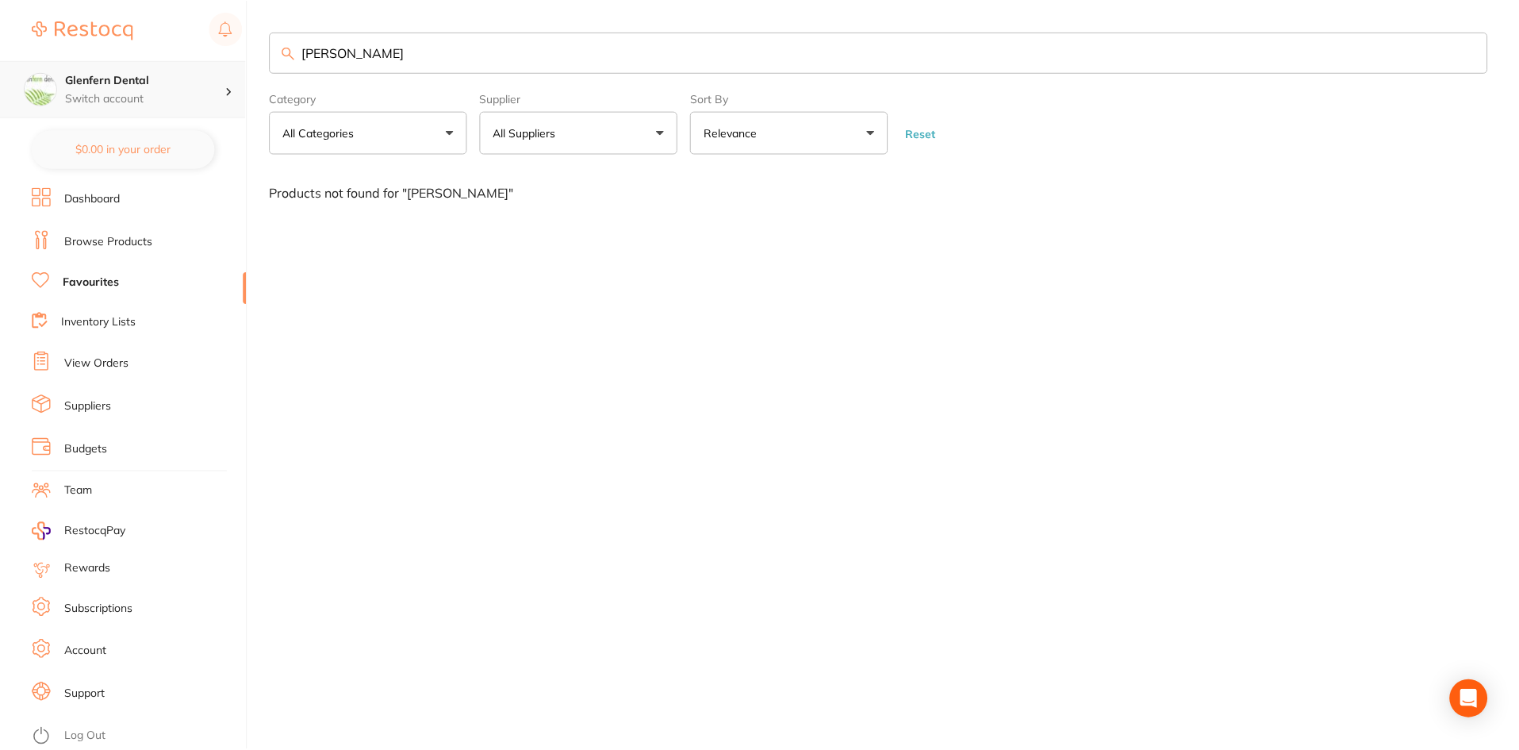
scroll to position [1, 0]
drag, startPoint x: 361, startPoint y: 59, endPoint x: 160, endPoint y: 77, distance: 201.4
click at [160, 77] on div "$0.00 Glenfern Dental Switch account Glenfern Dental $0.00 in your order Dashbo…" at bounding box center [761, 375] width 1523 height 750
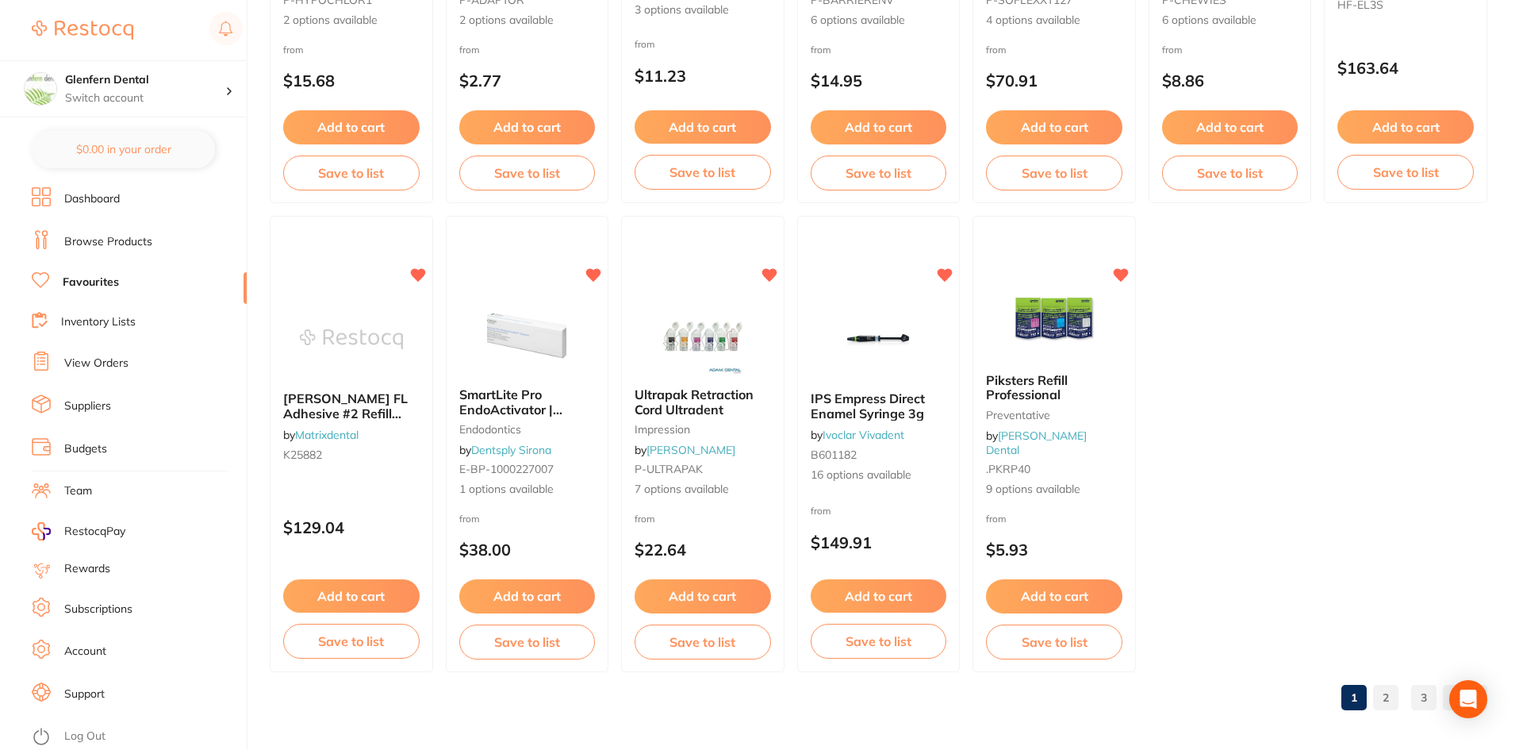
scroll to position [3256, 0]
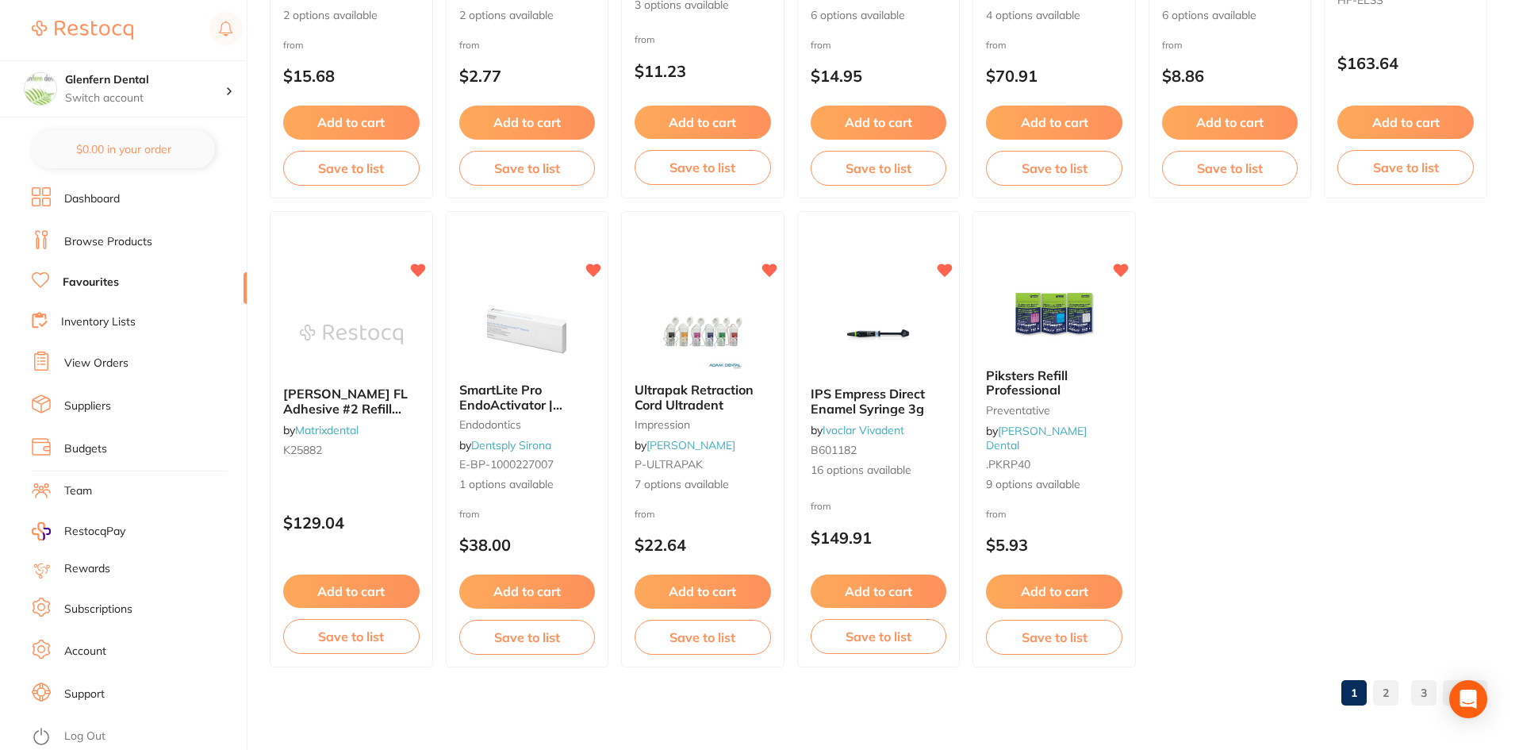
click at [1386, 699] on link "2" at bounding box center [1385, 693] width 25 height 32
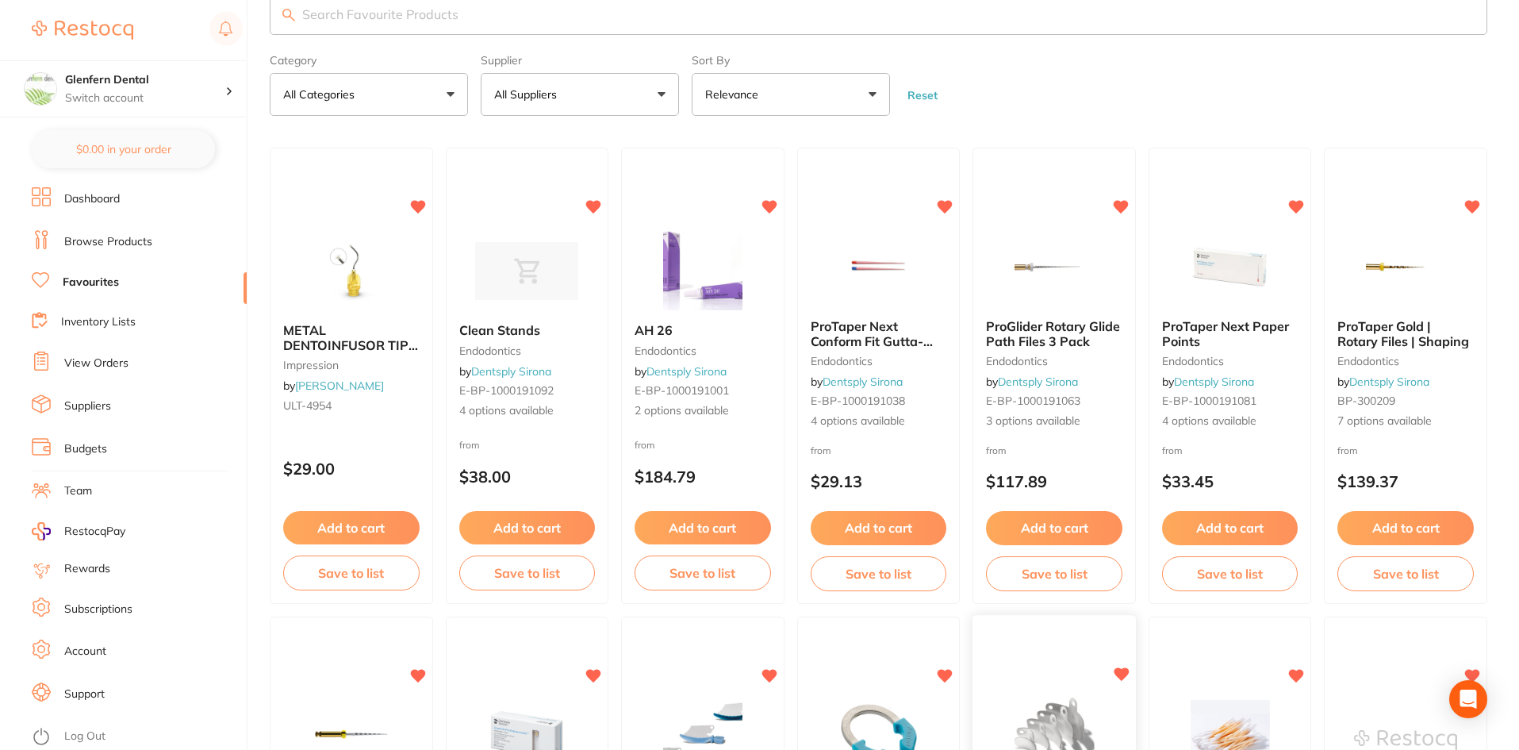
scroll to position [0, 0]
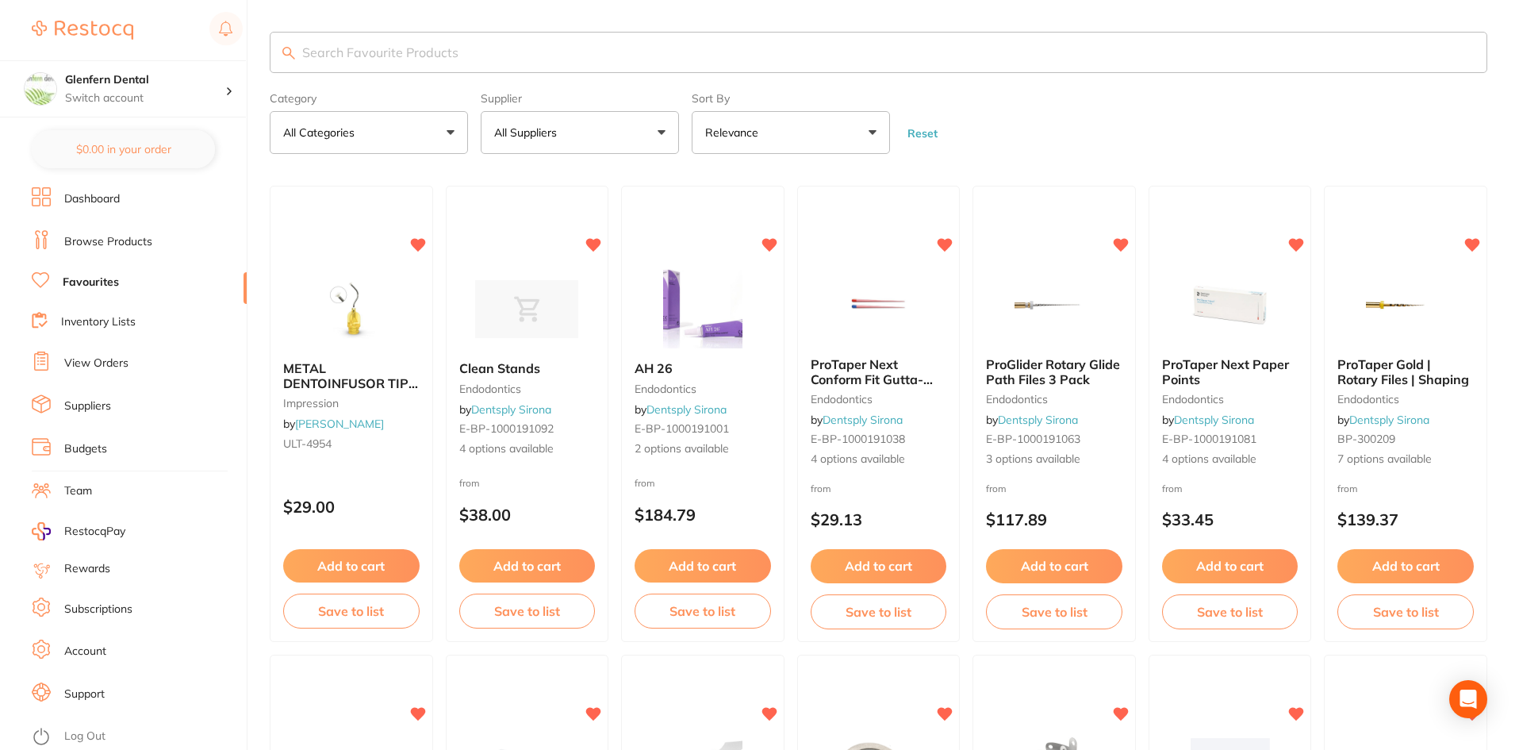
click at [336, 136] on p "All Categories" at bounding box center [322, 133] width 78 height 16
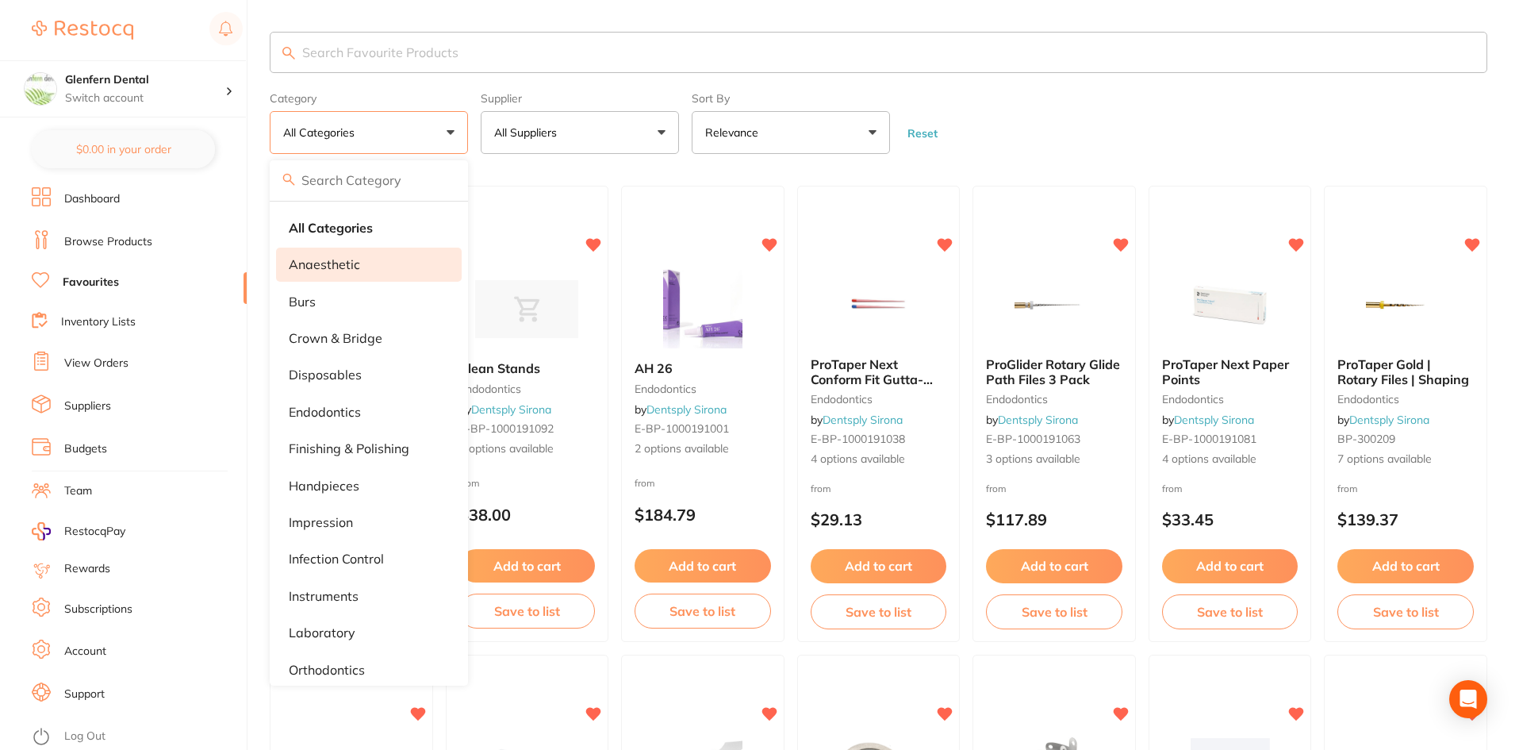
click at [344, 267] on p "anaesthetic" at bounding box center [324, 264] width 71 height 14
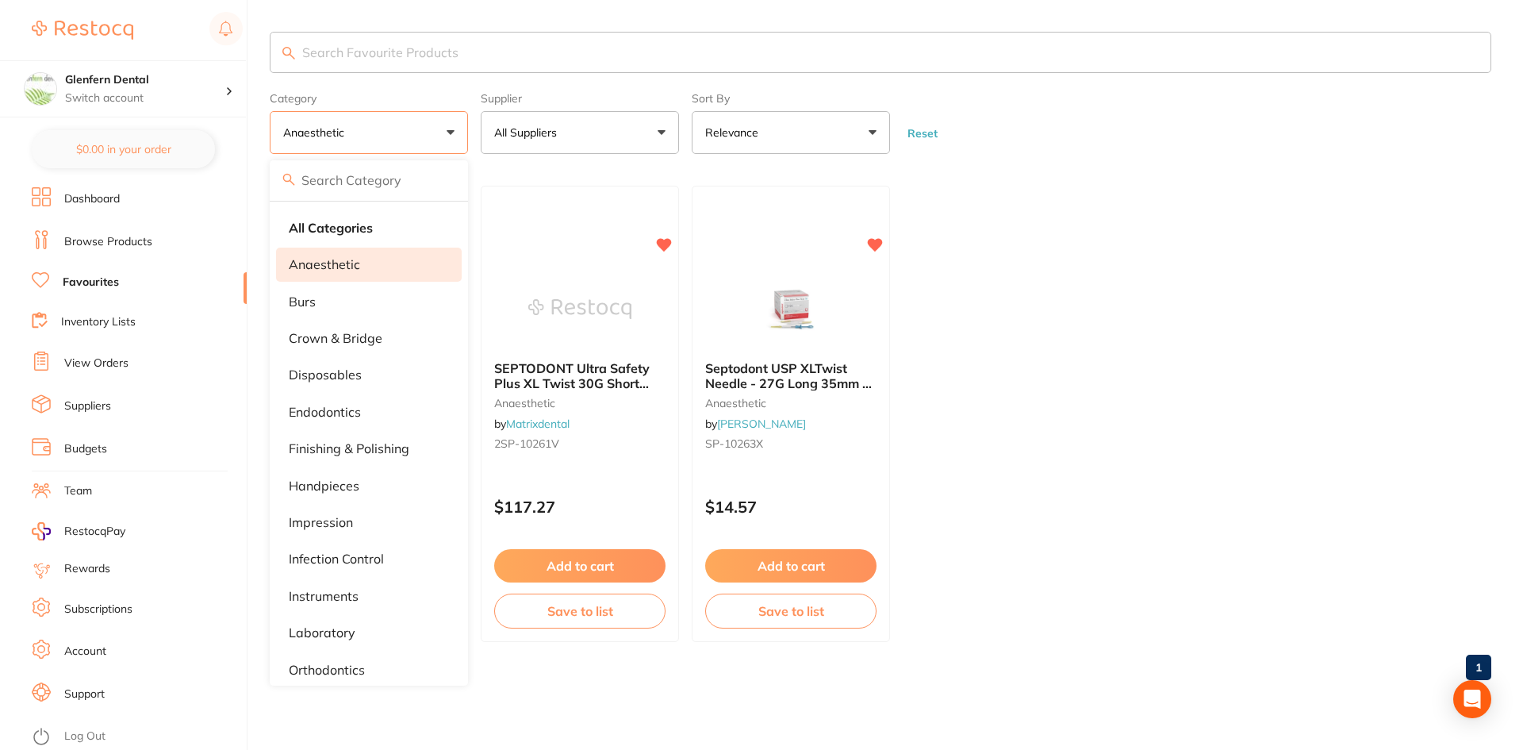
click at [1370, 341] on ul "USP XLTwist Needle 30G Short 25mm Box of 100 anaesthetic by [PERSON_NAME] [PERS…" at bounding box center [880, 414] width 1221 height 456
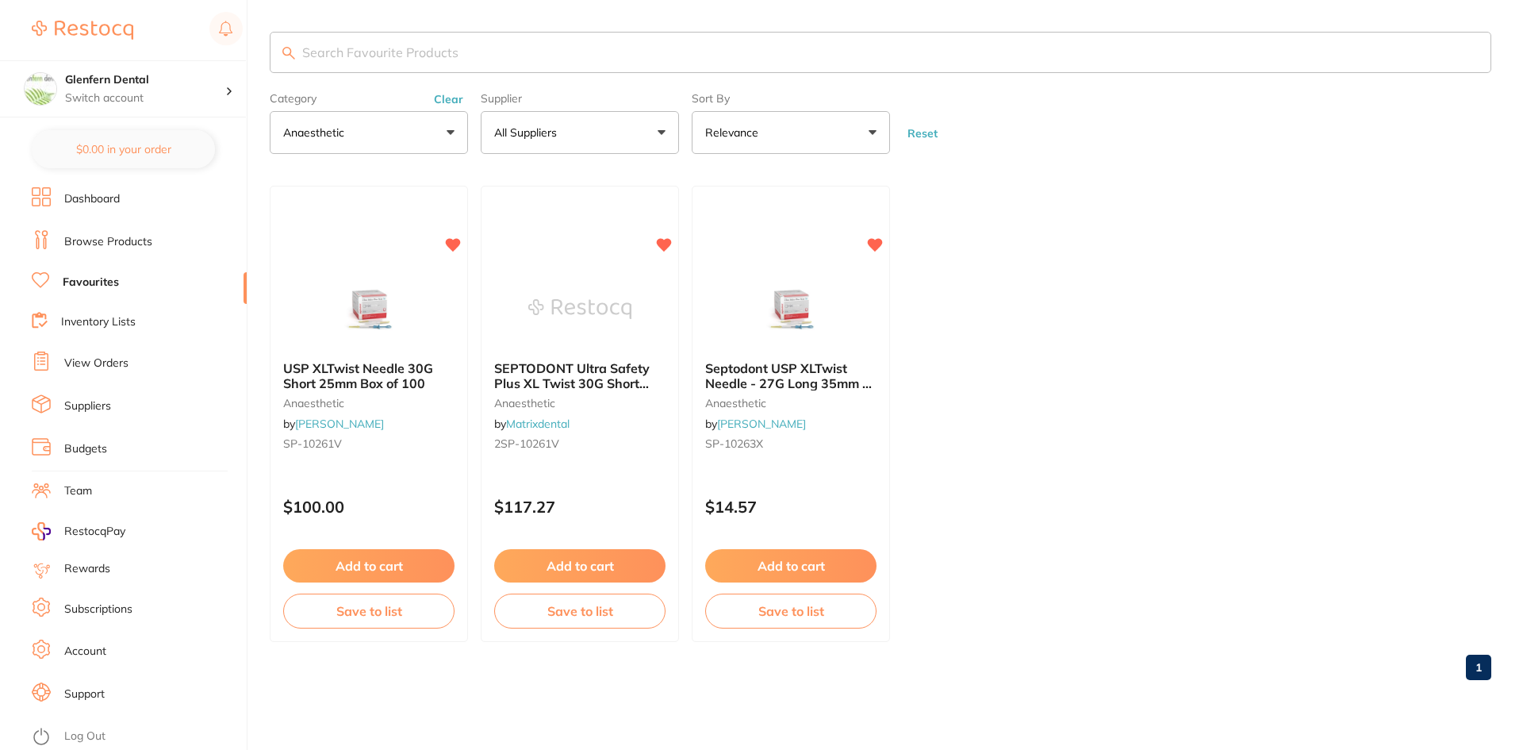
click at [442, 102] on button "Clear" at bounding box center [448, 99] width 39 height 14
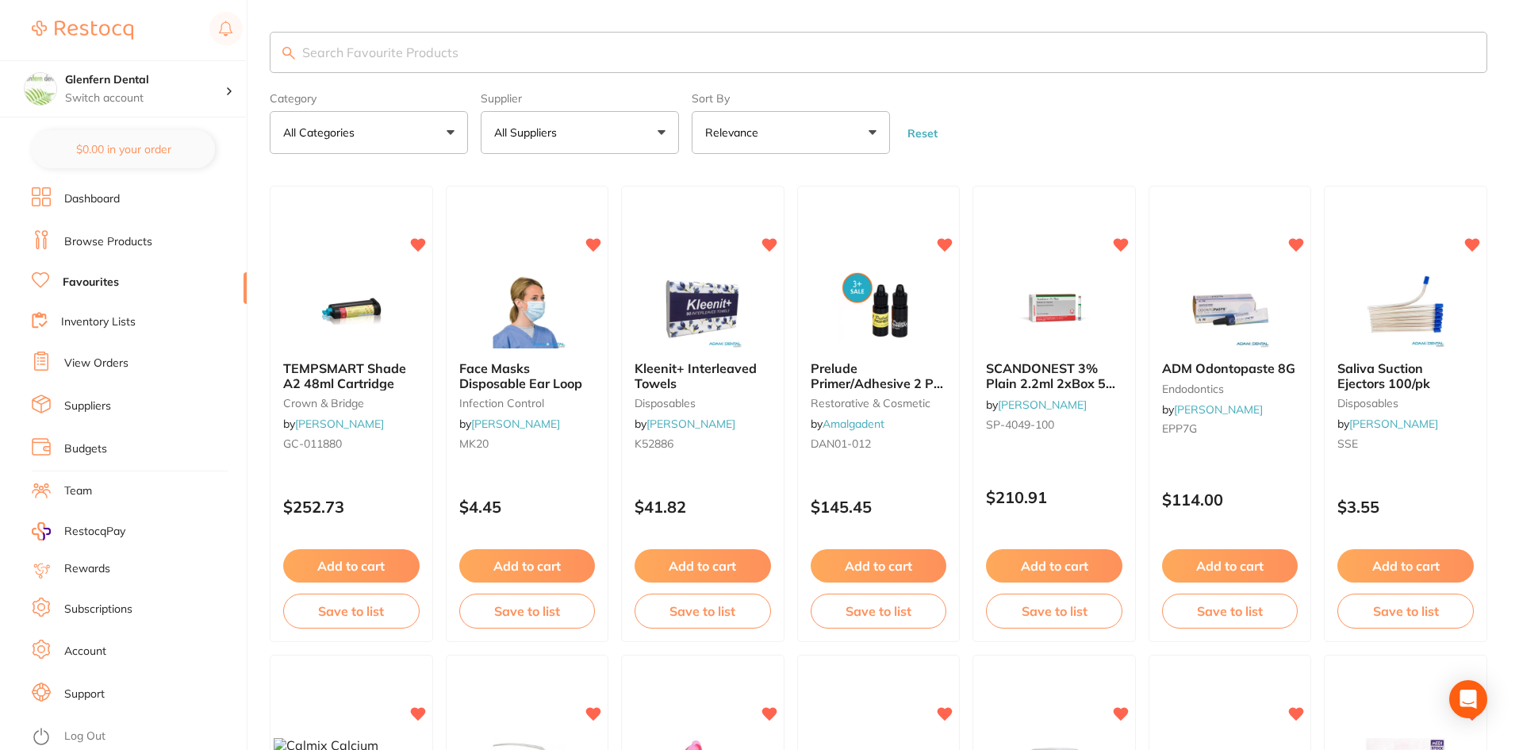
click at [535, 131] on p "All Suppliers" at bounding box center [528, 133] width 69 height 16
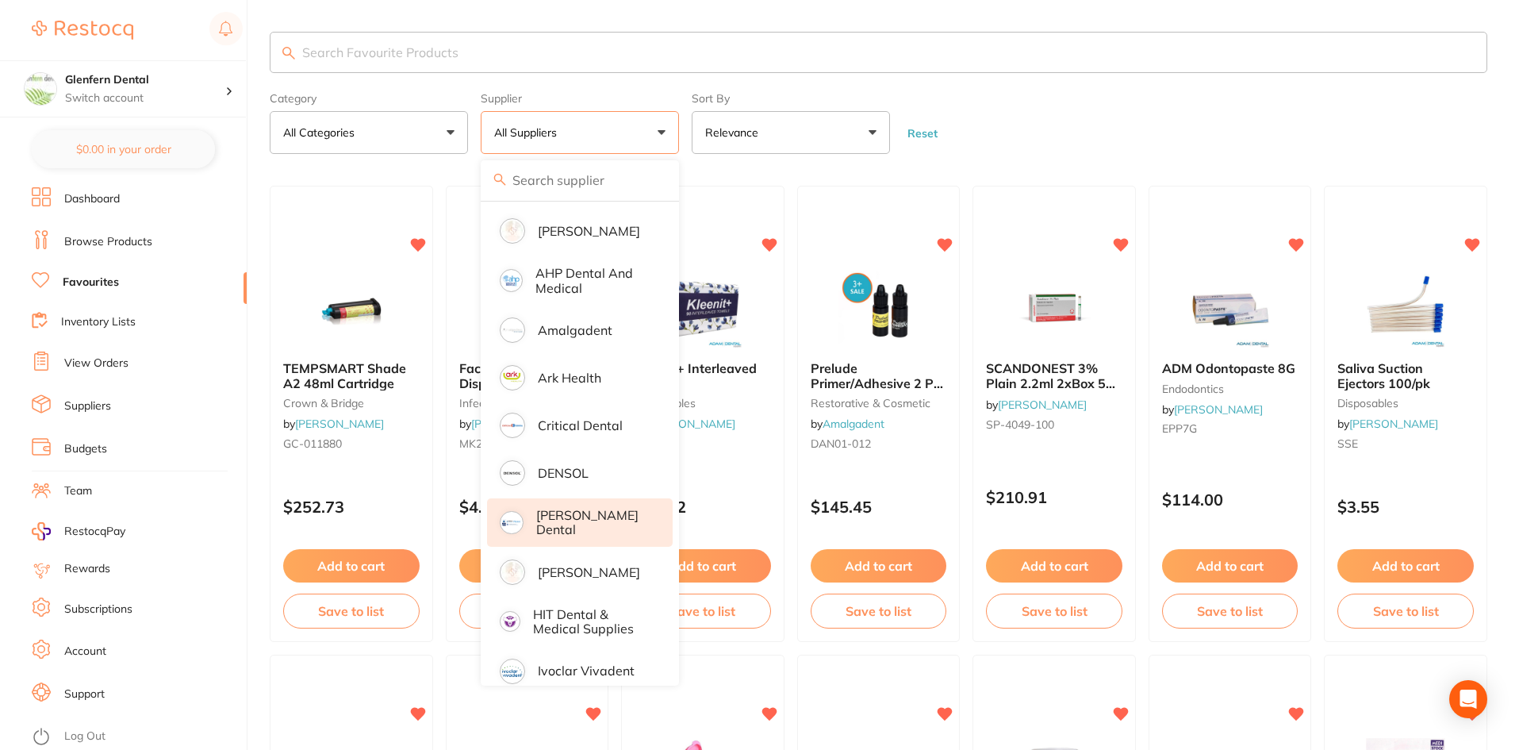
scroll to position [202, 0]
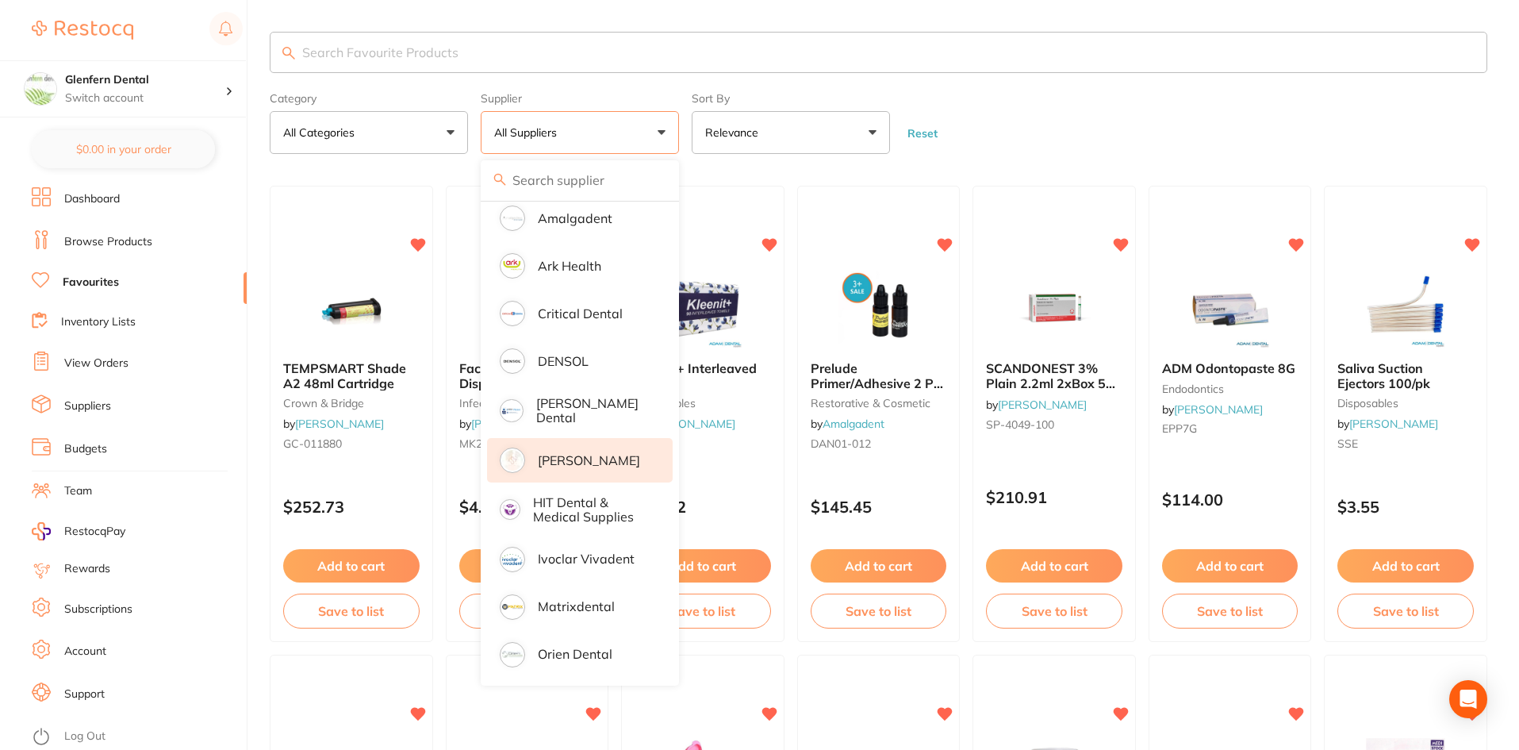
click at [589, 453] on p "[PERSON_NAME]" at bounding box center [589, 460] width 102 height 14
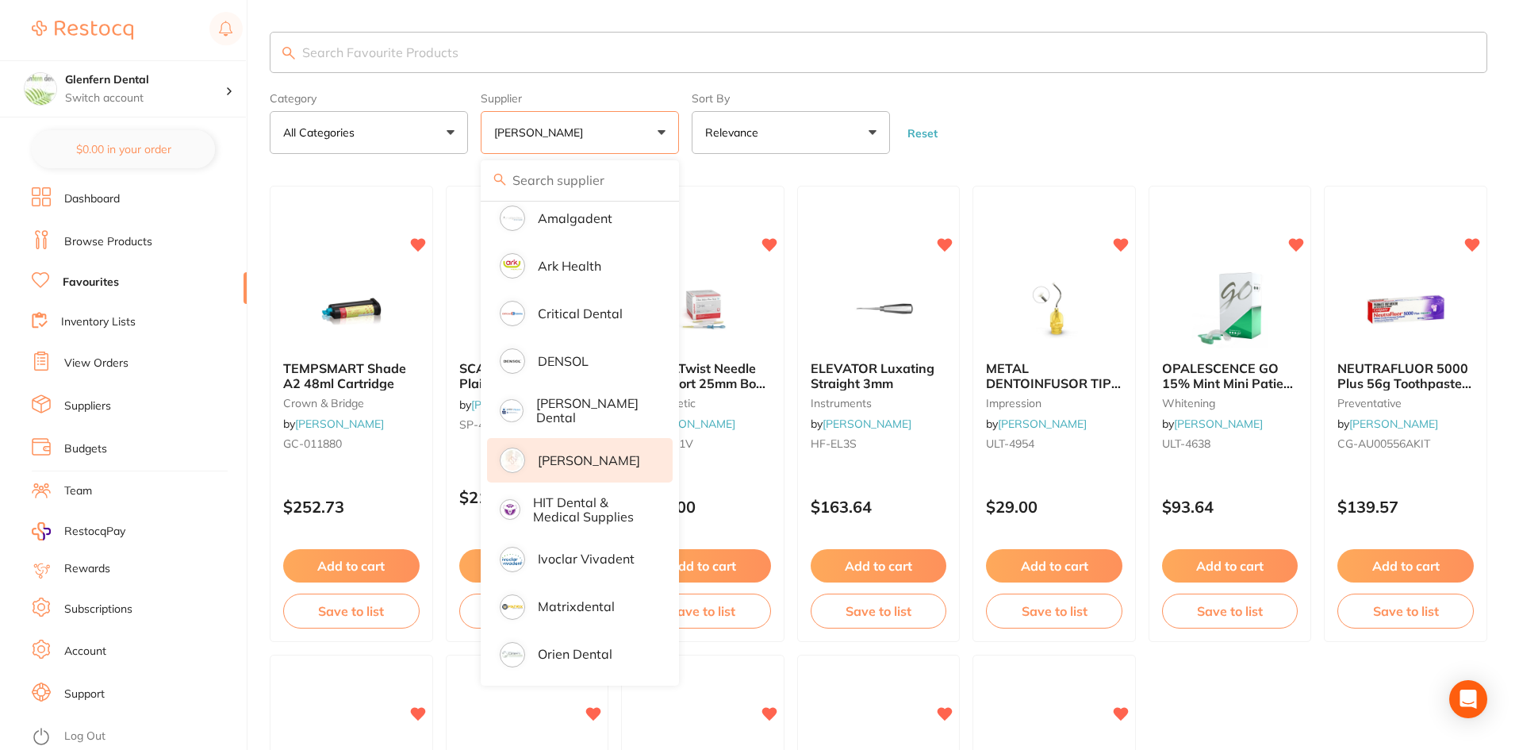
click at [1156, 97] on form "Category All Categories All Categories anaesthetic burs crown & bridge endodont…" at bounding box center [878, 120] width 1217 height 68
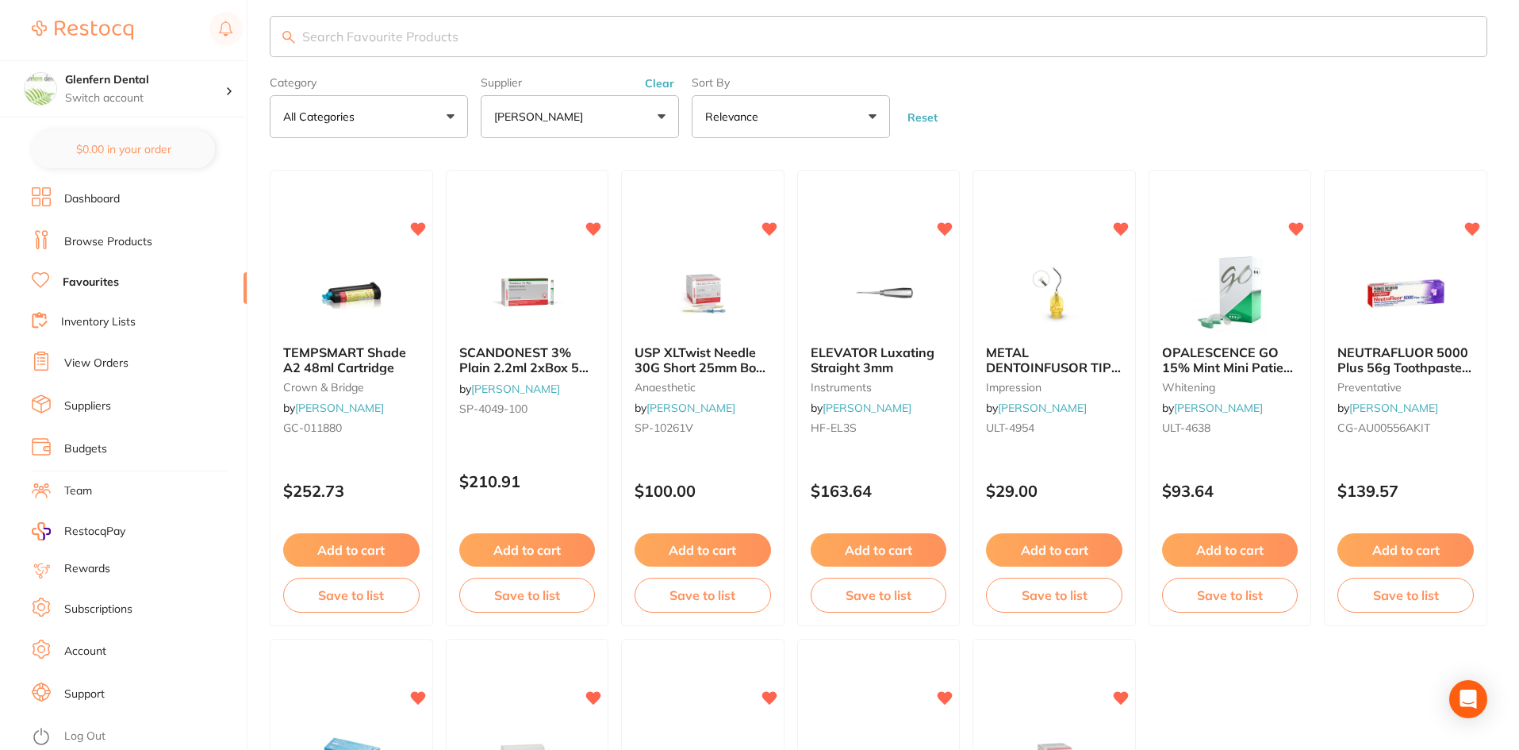
scroll to position [0, 0]
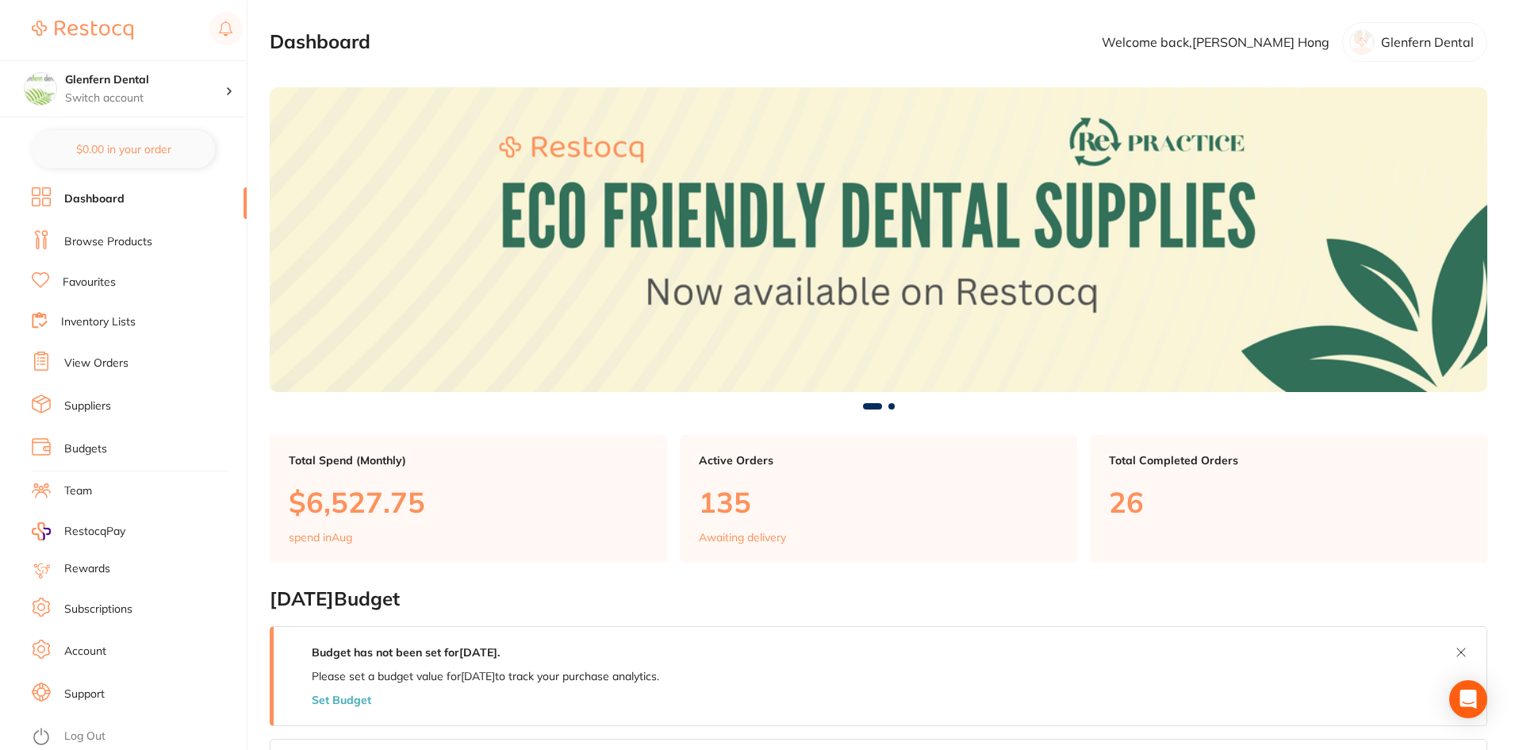
click at [102, 355] on link "View Orders" at bounding box center [96, 363] width 64 height 16
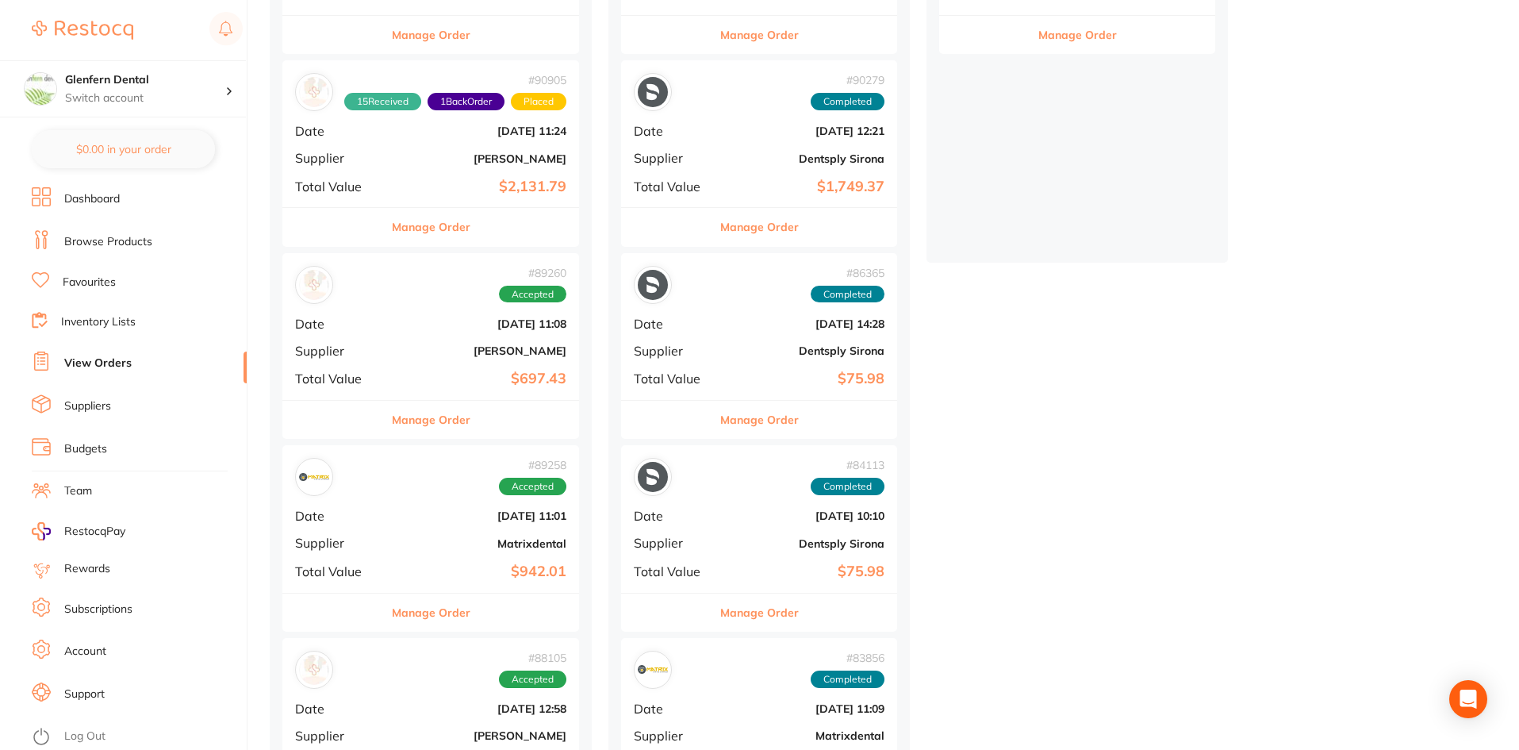
scroll to position [476, 0]
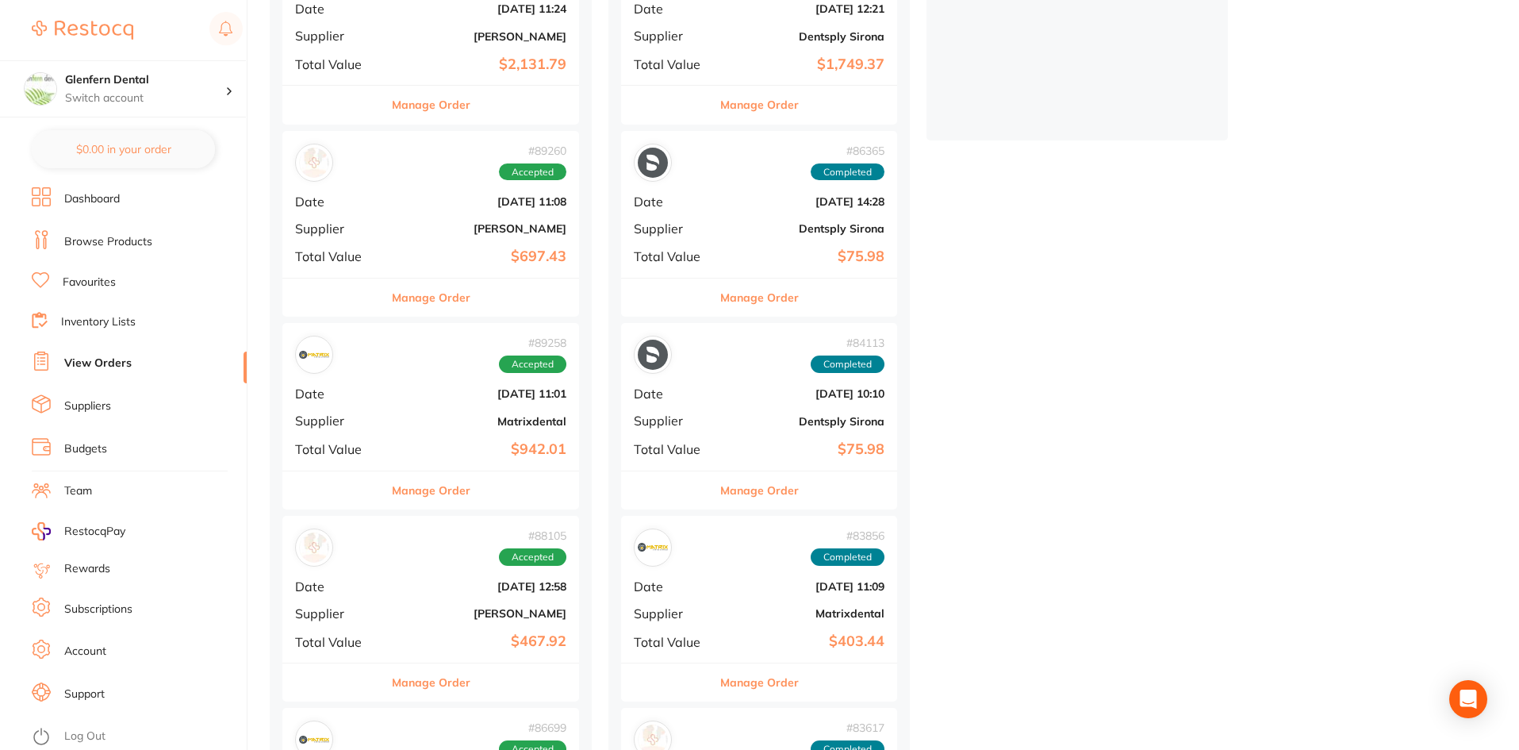
click at [688, 225] on span "Supplier" at bounding box center [673, 228] width 79 height 14
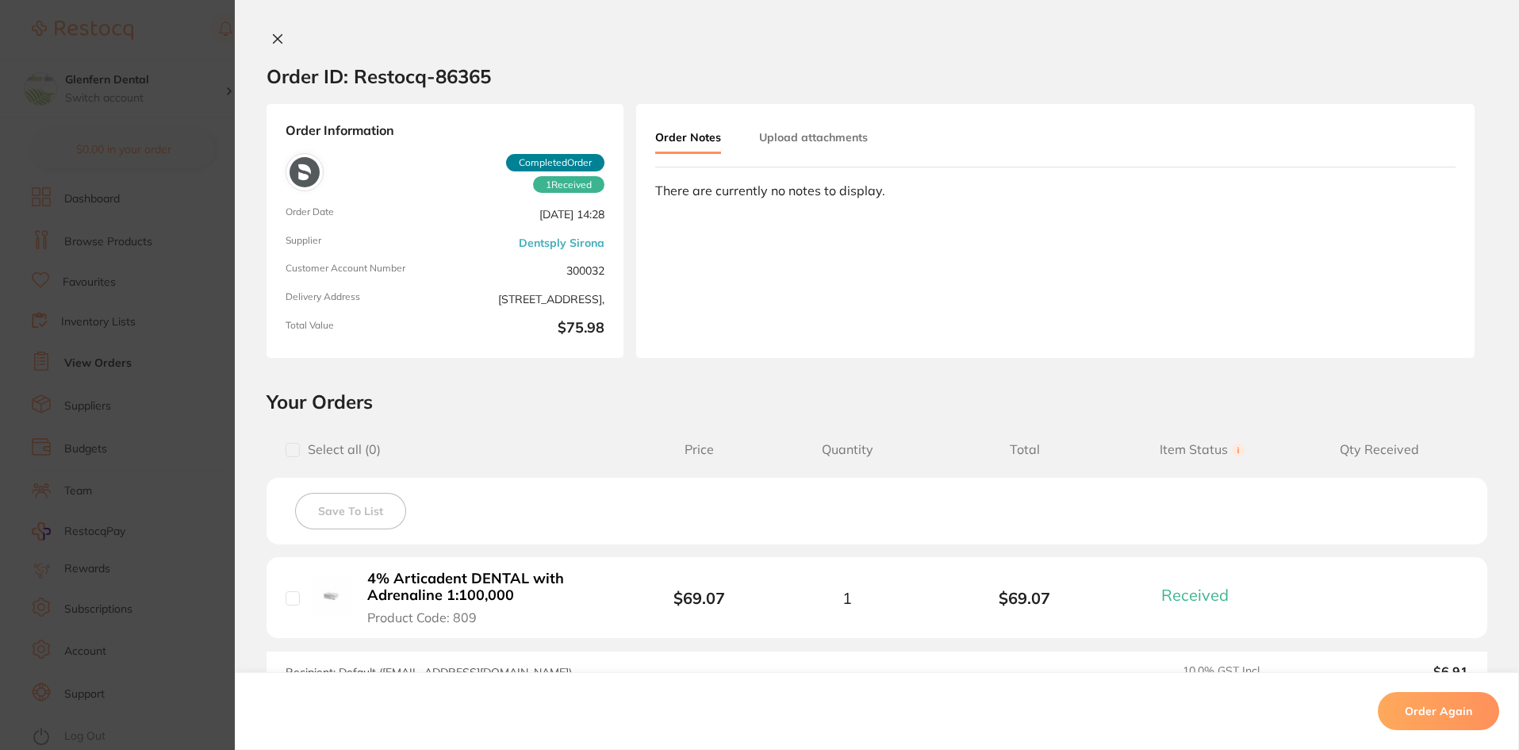
click at [444, 573] on b "4% Articadent DENTAL with Adrenaline 1:100,000" at bounding box center [489, 586] width 245 height 33
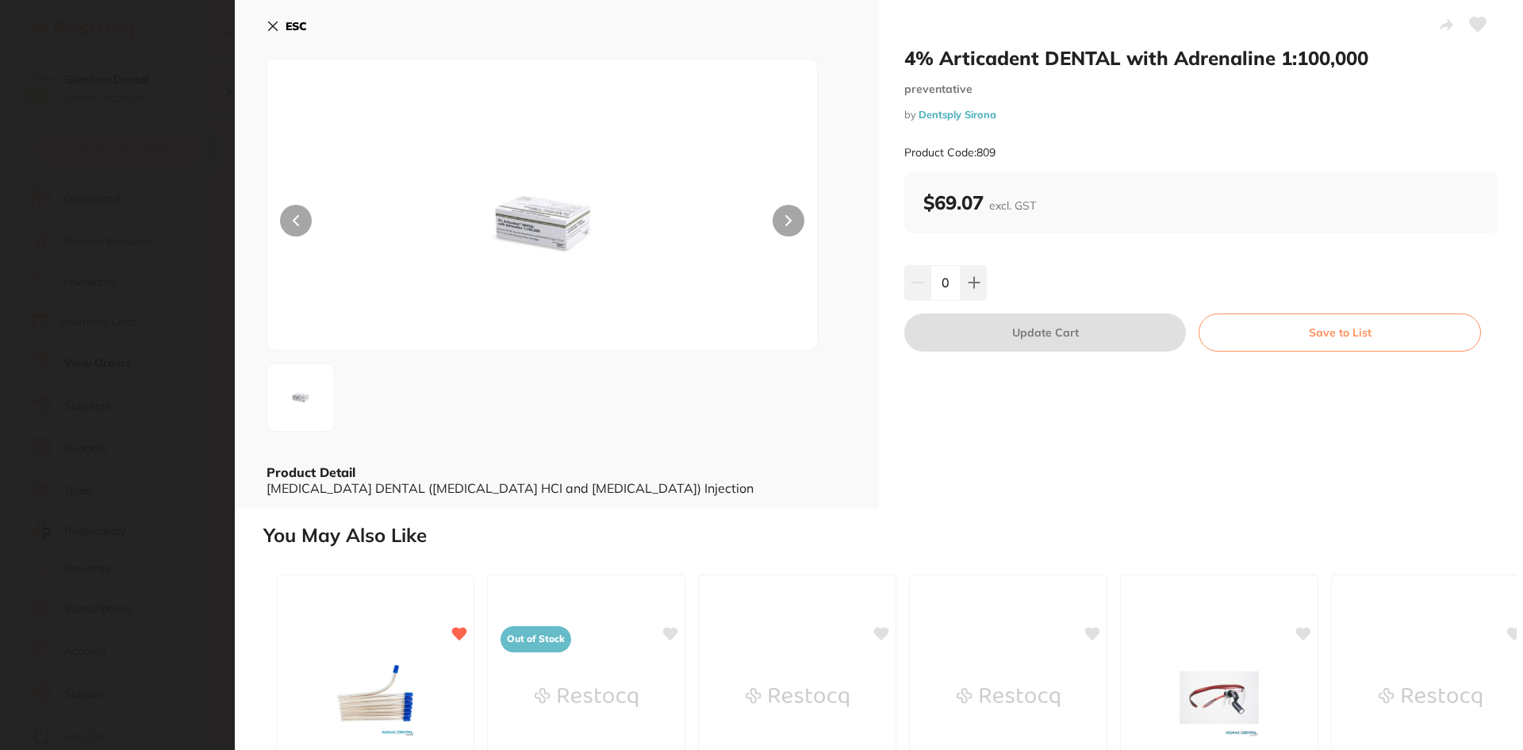
click at [146, 490] on section "4% Articadent DENTAL with Adrenaline 1:100,000 preventative by Dentsply Sirona …" at bounding box center [761, 375] width 1523 height 750
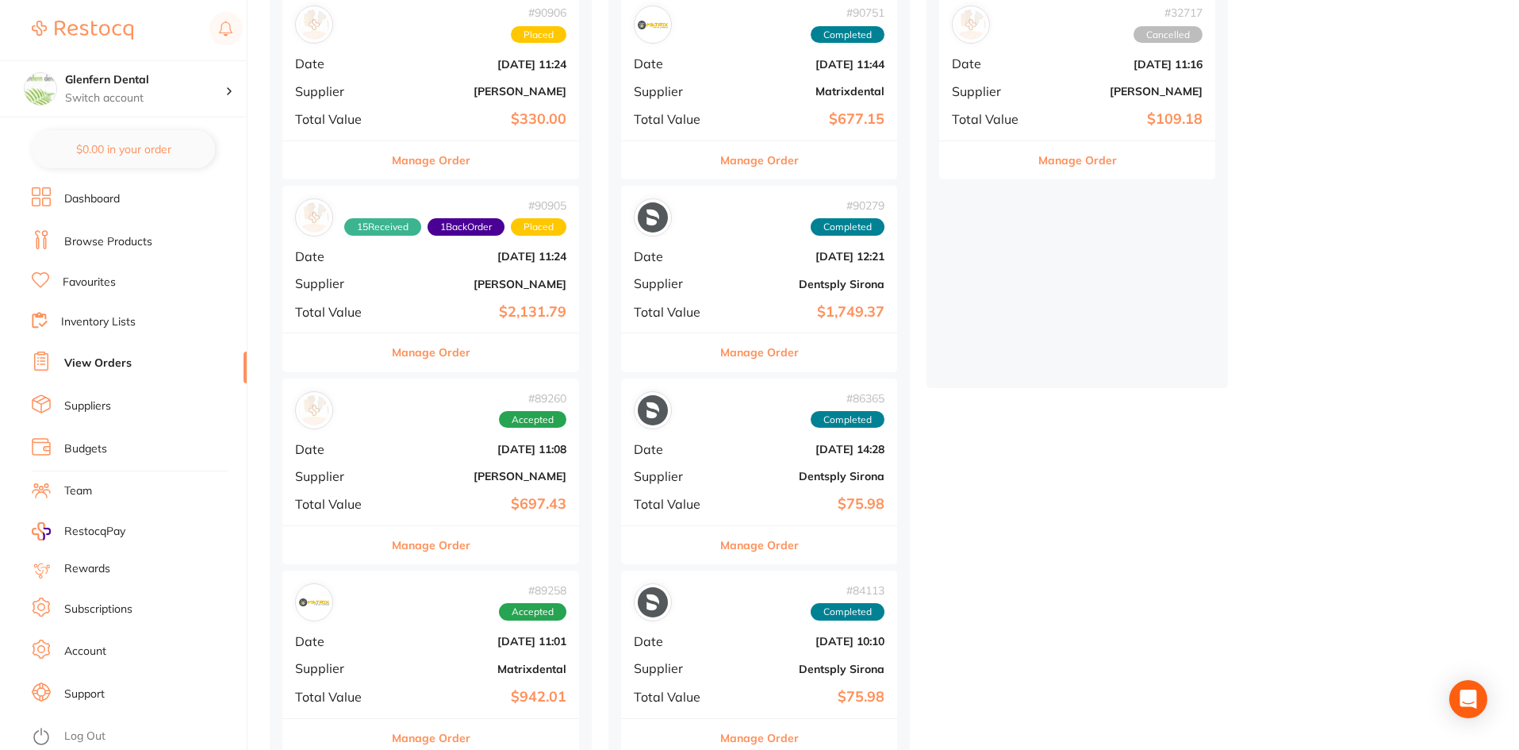
scroll to position [238, 0]
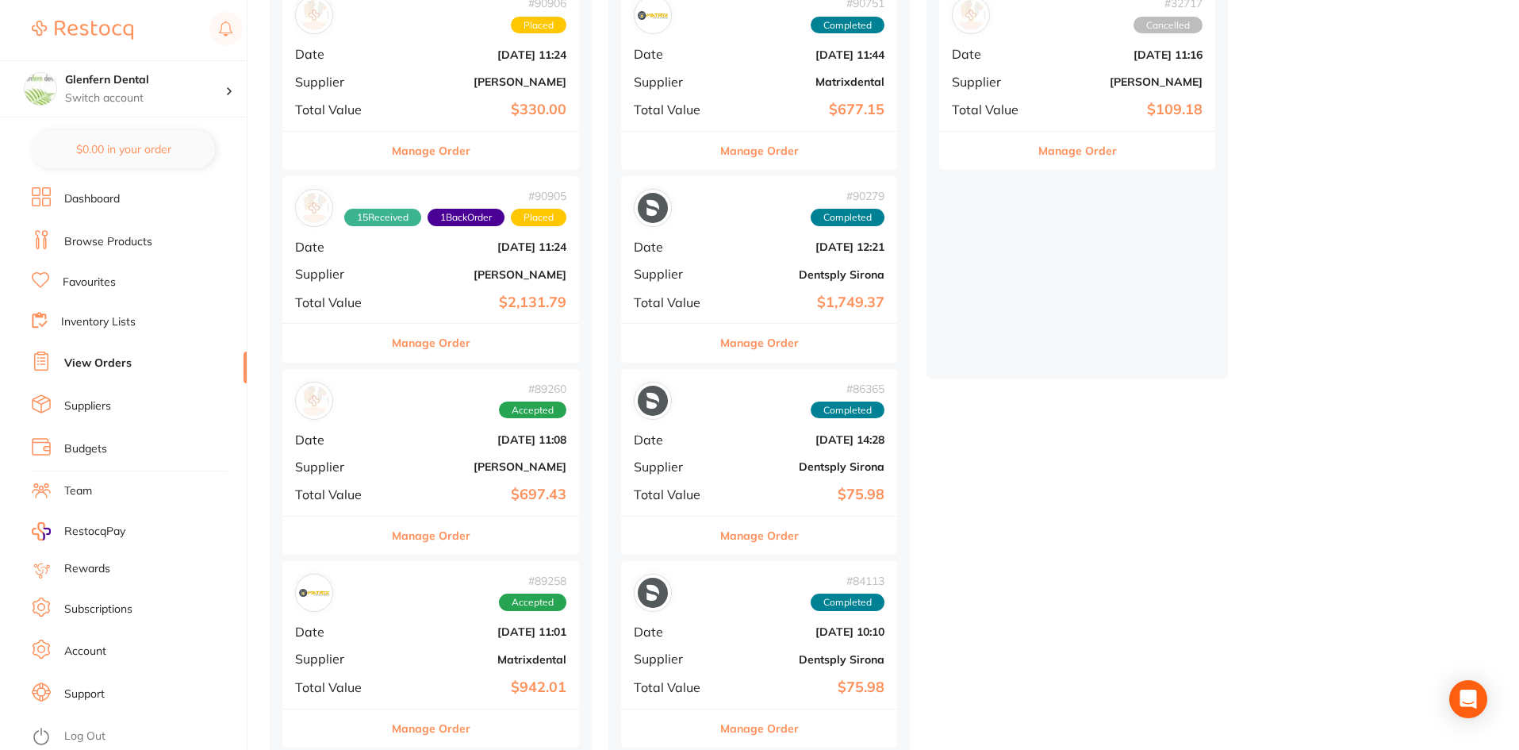
click at [342, 470] on span "Supplier" at bounding box center [338, 466] width 86 height 14
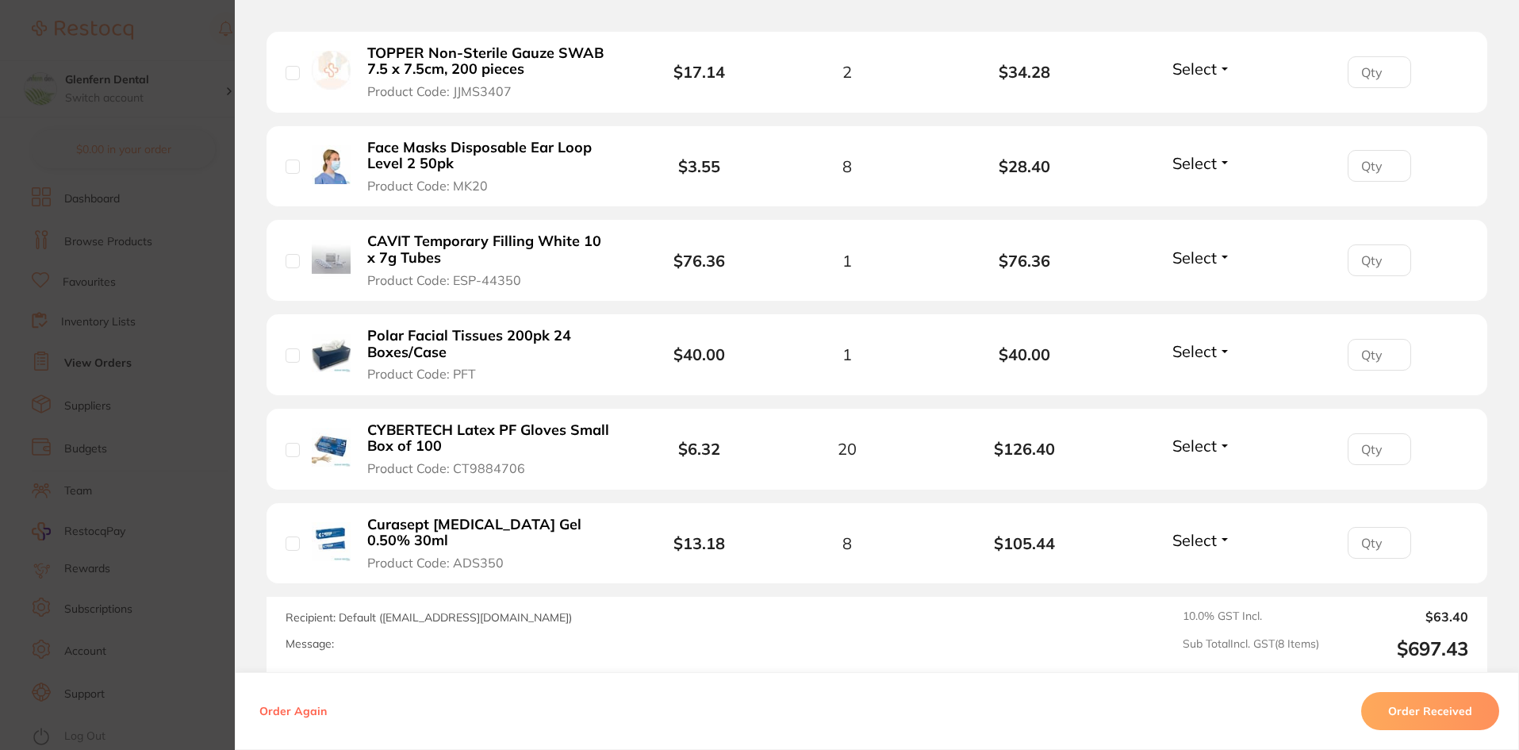
scroll to position [872, 0]
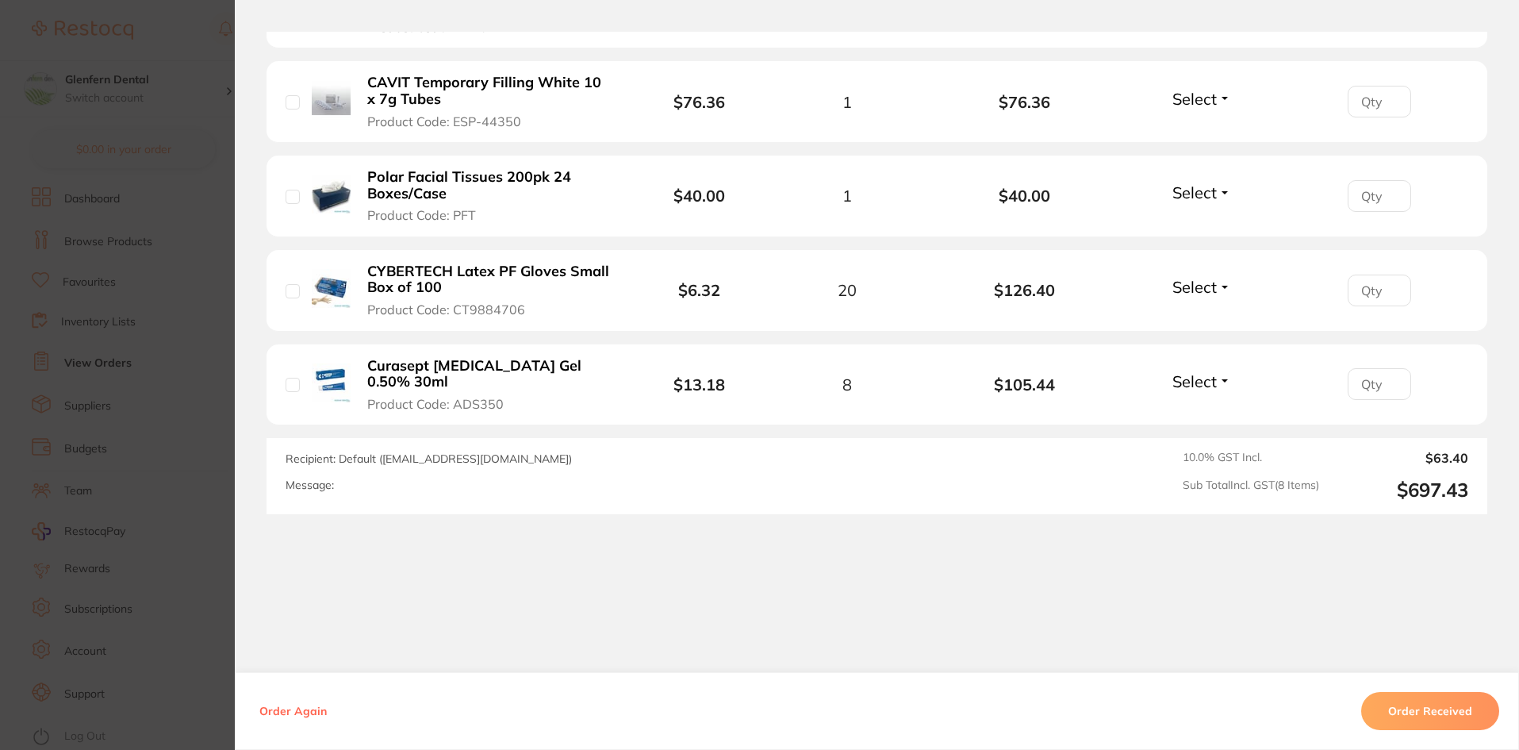
click at [171, 471] on section "Order ID: Restocq- 89260 Order Information Accepted Order Order Date Aug 6 2025…" at bounding box center [759, 375] width 1519 height 750
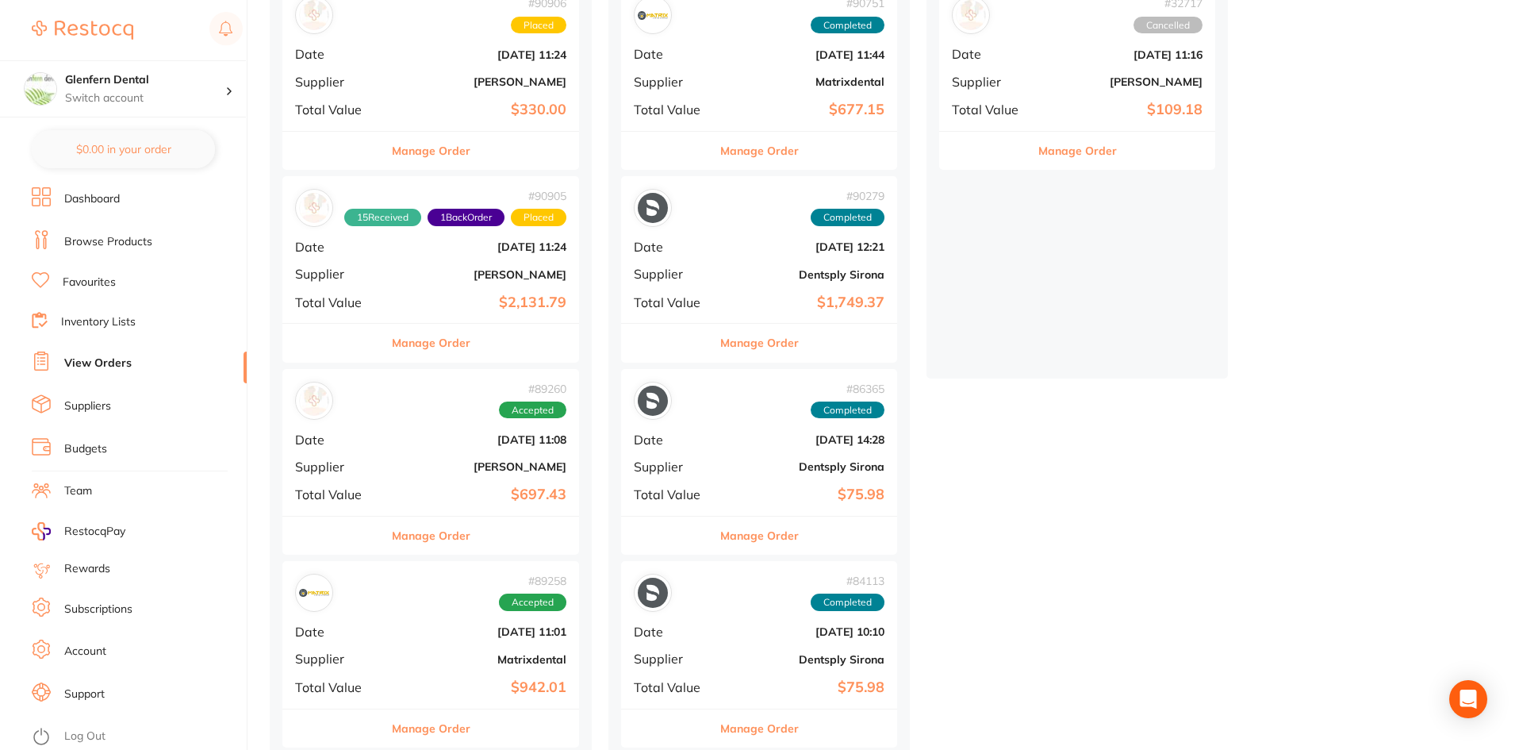
scroll to position [79, 0]
